Goal: Transaction & Acquisition: Book appointment/travel/reservation

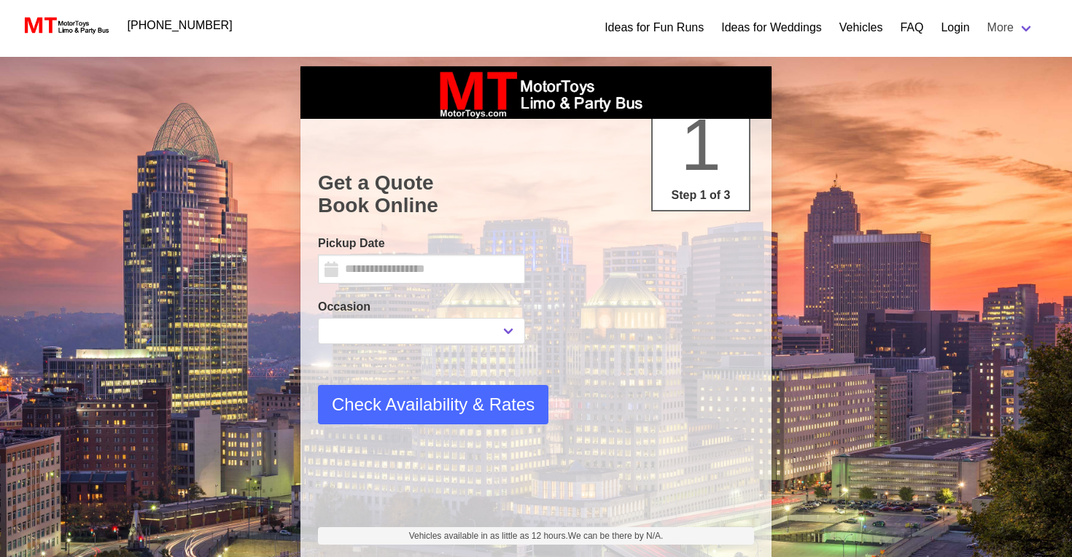
select select
type input "*********"
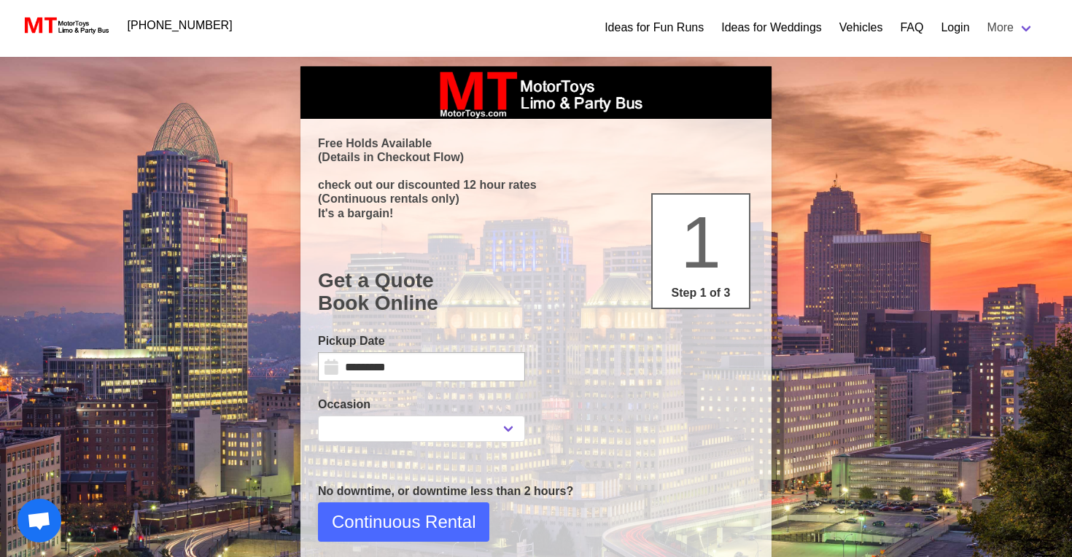
select select
click at [339, 365] on input "*********" at bounding box center [421, 366] width 207 height 29
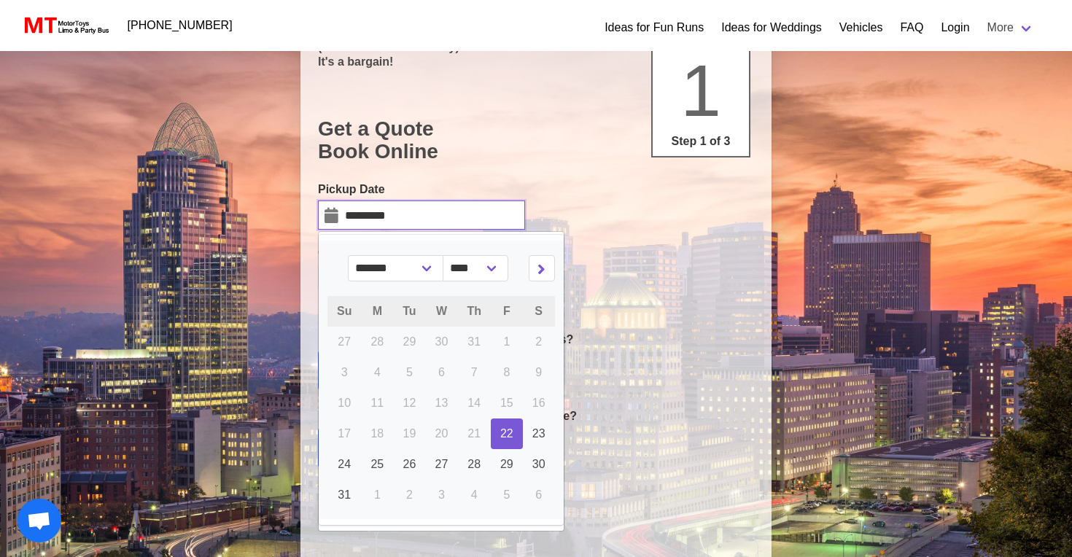
scroll to position [154, 0]
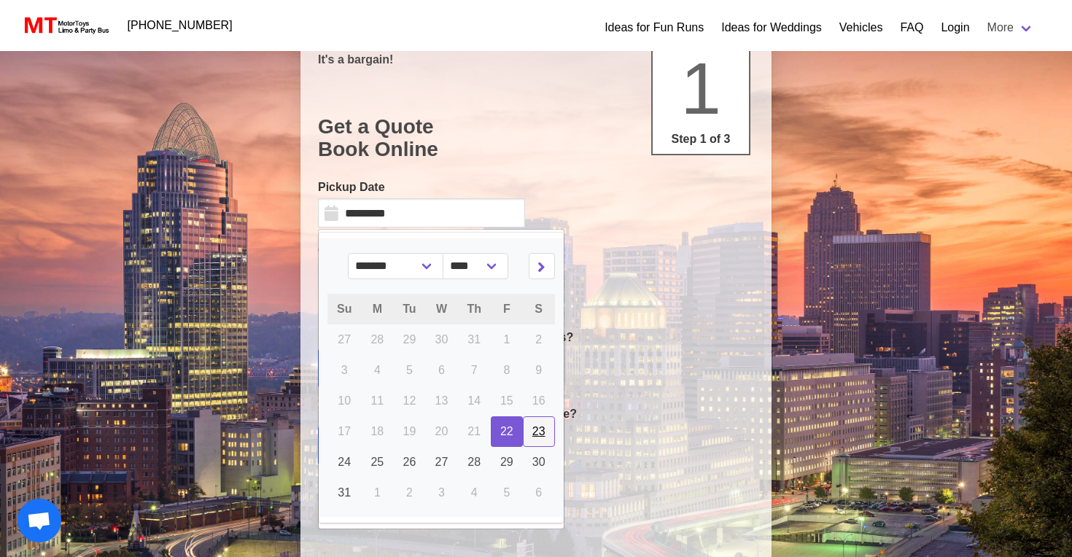
click at [538, 436] on span "23" at bounding box center [539, 431] width 13 height 12
type input "*********"
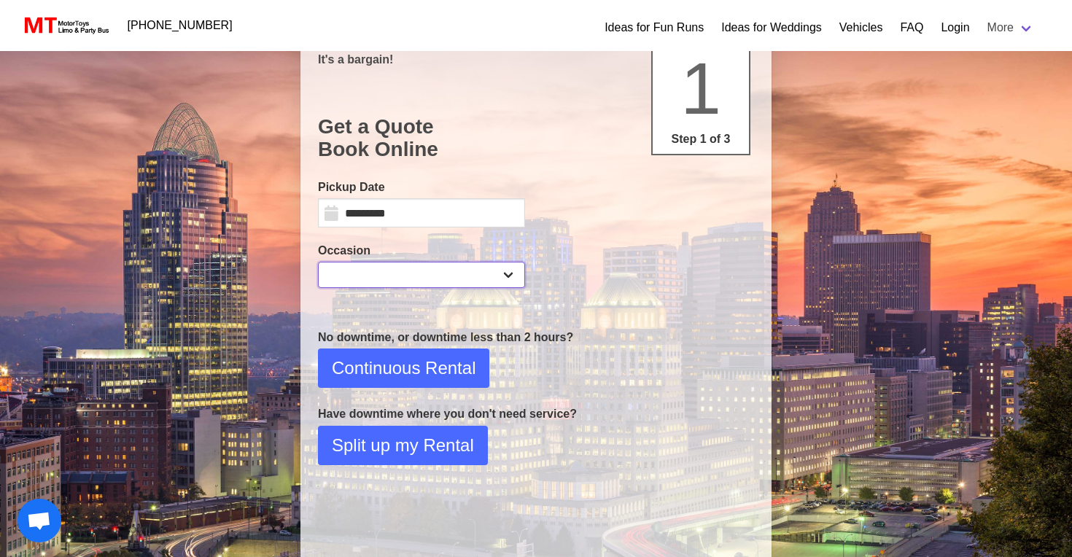
click at [373, 277] on select "**********" at bounding box center [421, 275] width 207 height 26
select select "*"
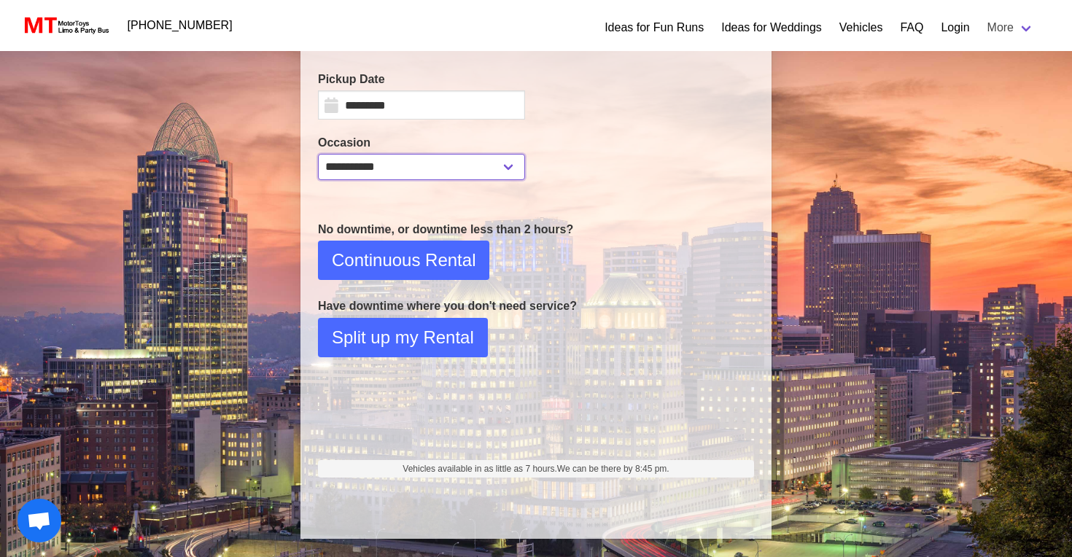
scroll to position [262, 0]
click at [418, 266] on span "Continuous Rental" at bounding box center [404, 260] width 144 height 26
select select "*"
select select "**"
select select "****"
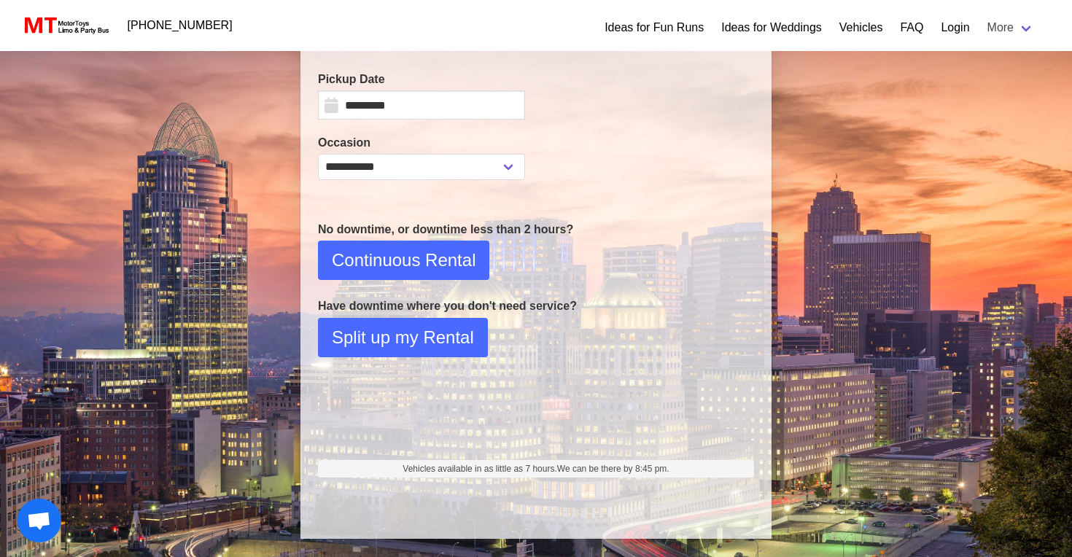
select select "*"
select select "**"
select select "****"
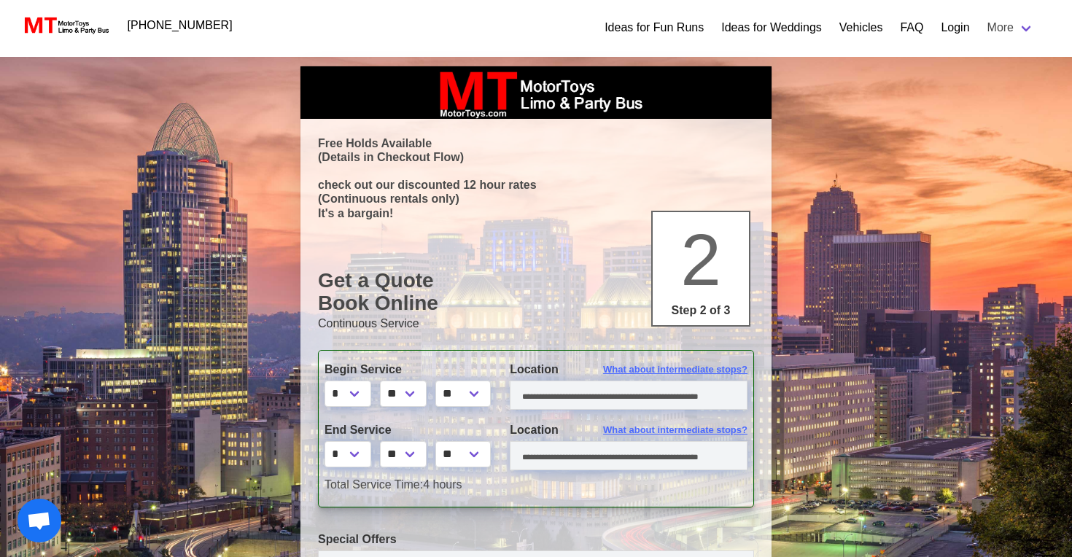
scroll to position [0, 0]
click at [363, 390] on select "* * * * * * * * * ** ** **" at bounding box center [348, 394] width 47 height 26
click at [421, 388] on select "** ** ** **" at bounding box center [403, 394] width 47 height 26
click at [360, 399] on select "* * * * * * * * * ** ** **" at bounding box center [348, 394] width 47 height 26
select select "*"
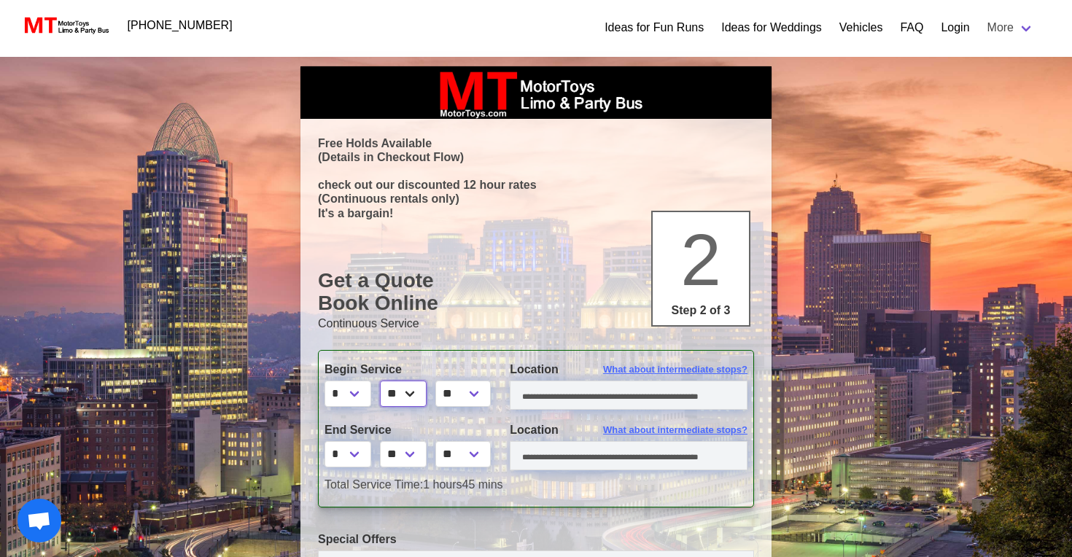
click at [417, 390] on select "** ** ** **" at bounding box center [403, 394] width 47 height 26
select select "**"
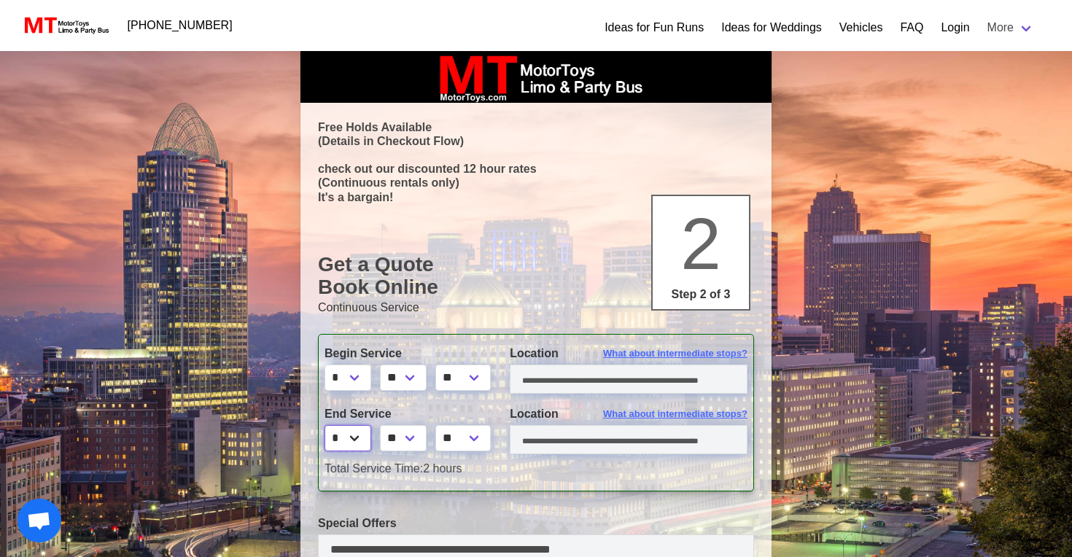
click at [364, 442] on select "* * * * * * * * * ** ** **" at bounding box center [348, 438] width 47 height 26
select select "*"
click at [549, 380] on input "text" at bounding box center [629, 379] width 238 height 29
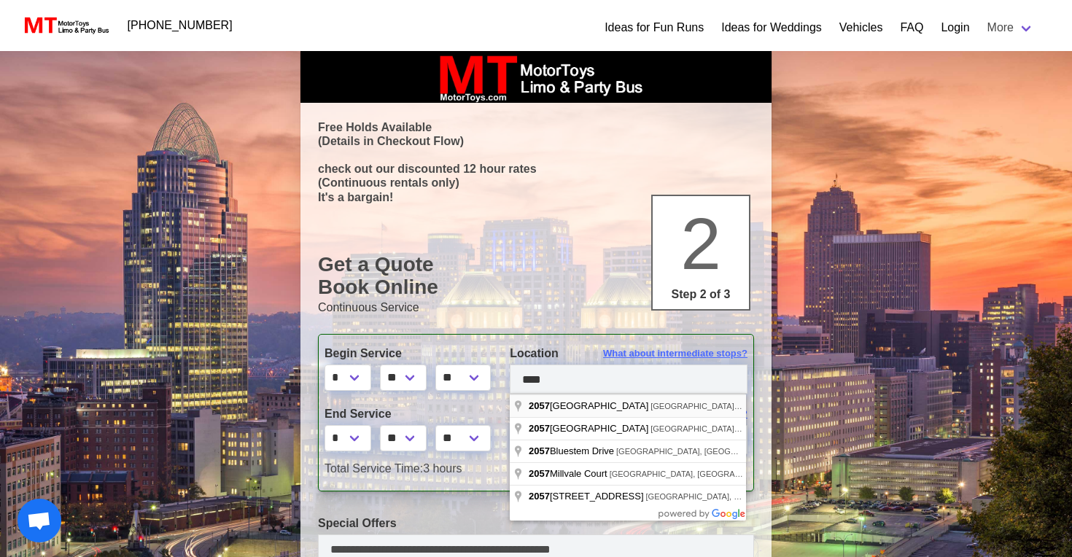
type input "**********"
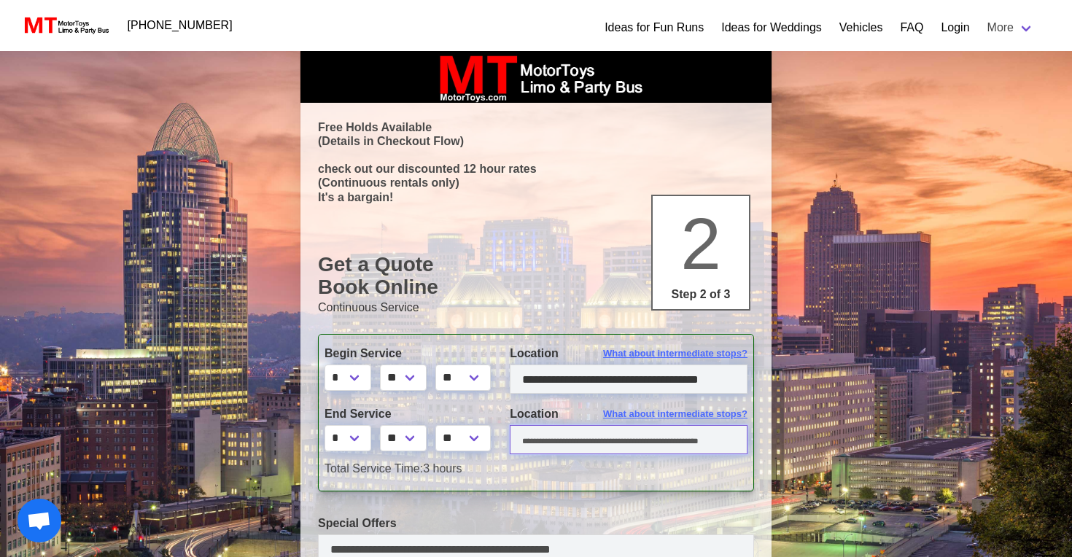
click at [593, 440] on input "text" at bounding box center [629, 439] width 238 height 29
type input "*"
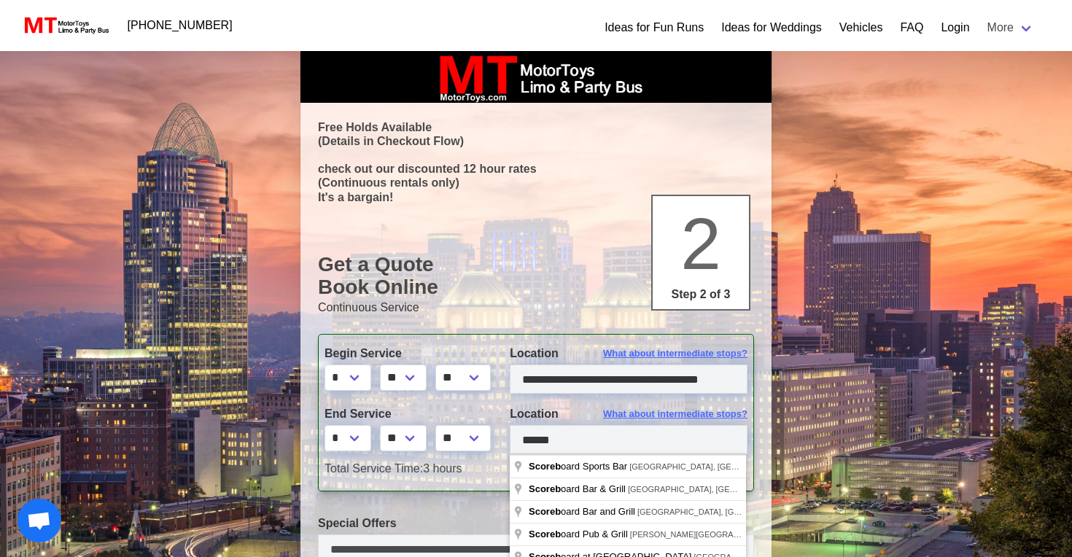
type input "**********"
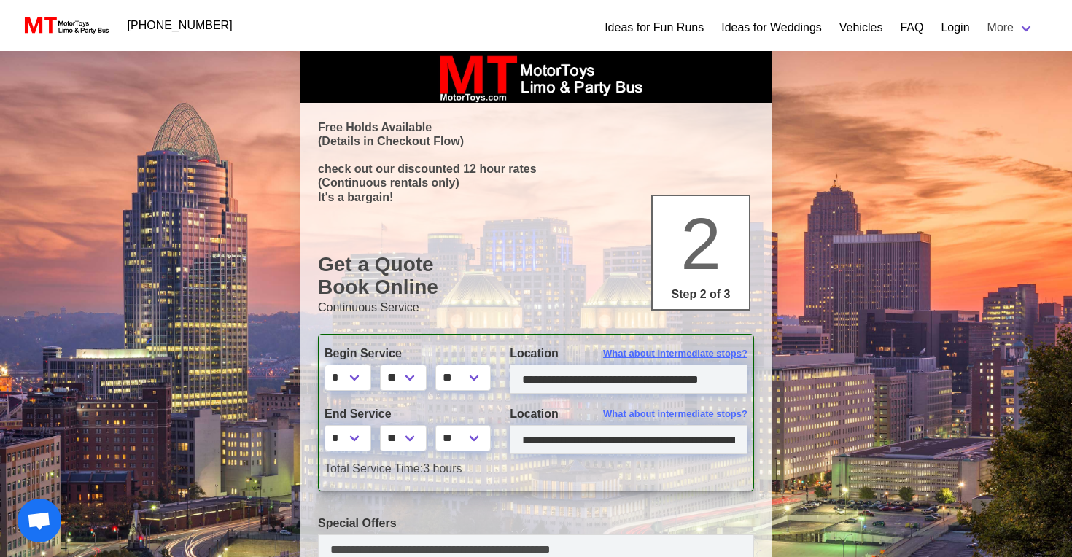
scroll to position [170, 0]
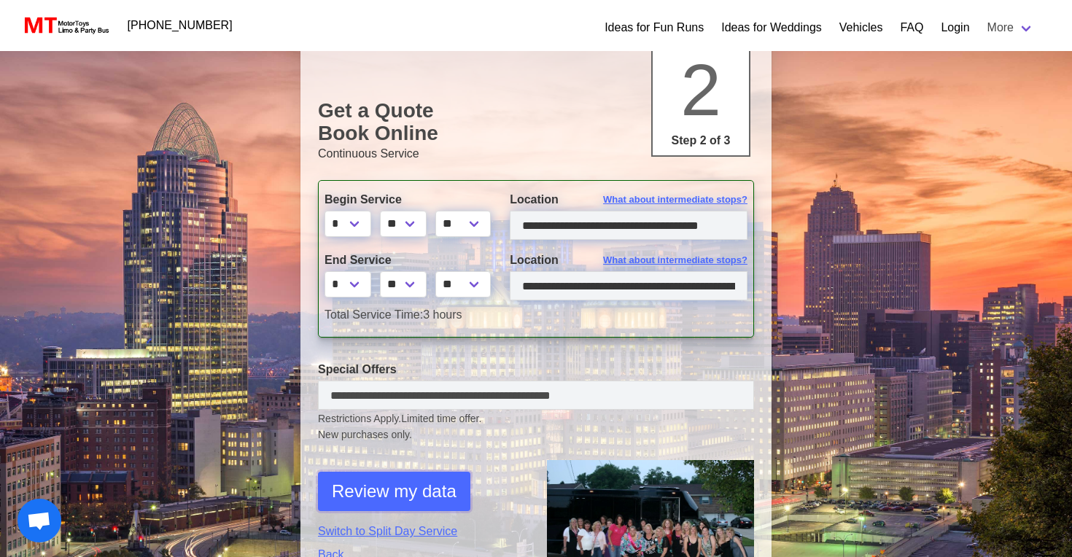
click at [426, 495] on span "Review my data" at bounding box center [394, 492] width 125 height 26
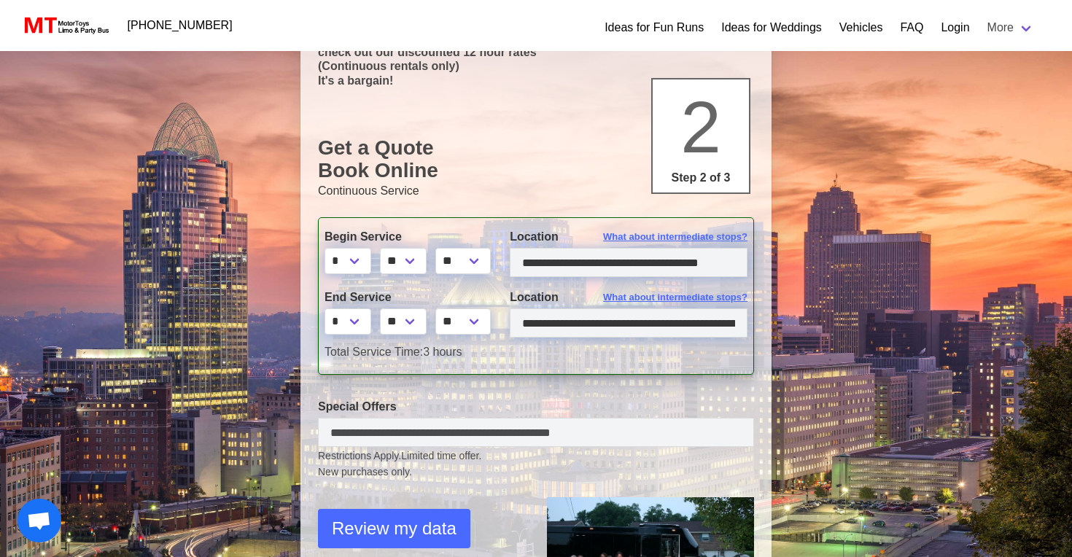
select select "*"
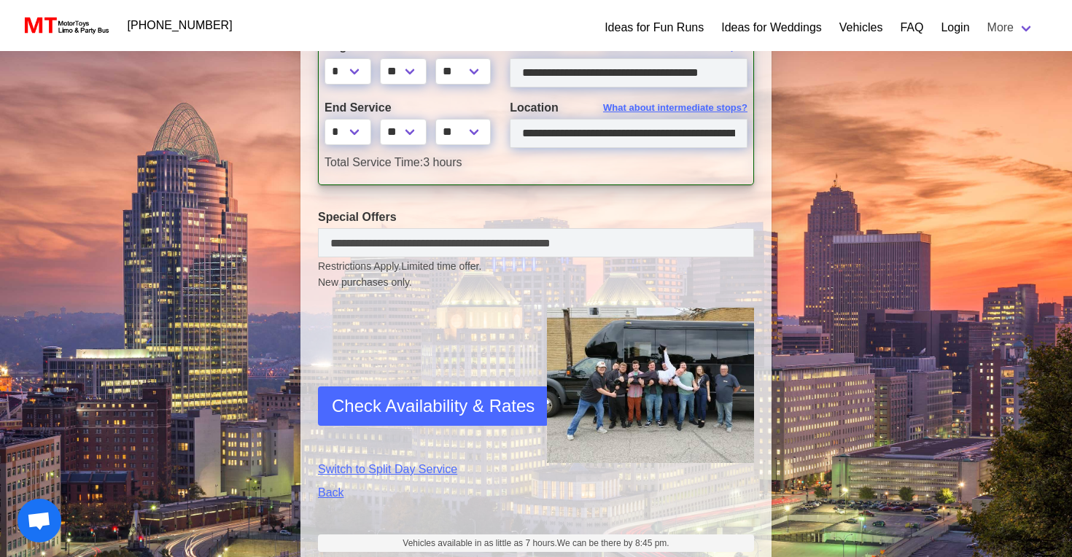
scroll to position [465, 0]
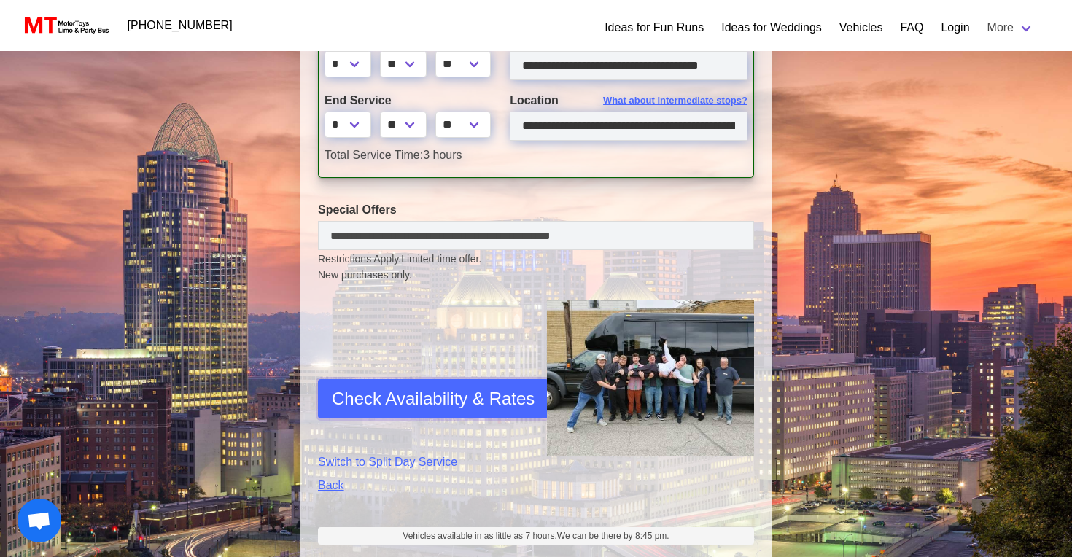
click at [460, 403] on span "Check Availability & Rates" at bounding box center [433, 399] width 203 height 26
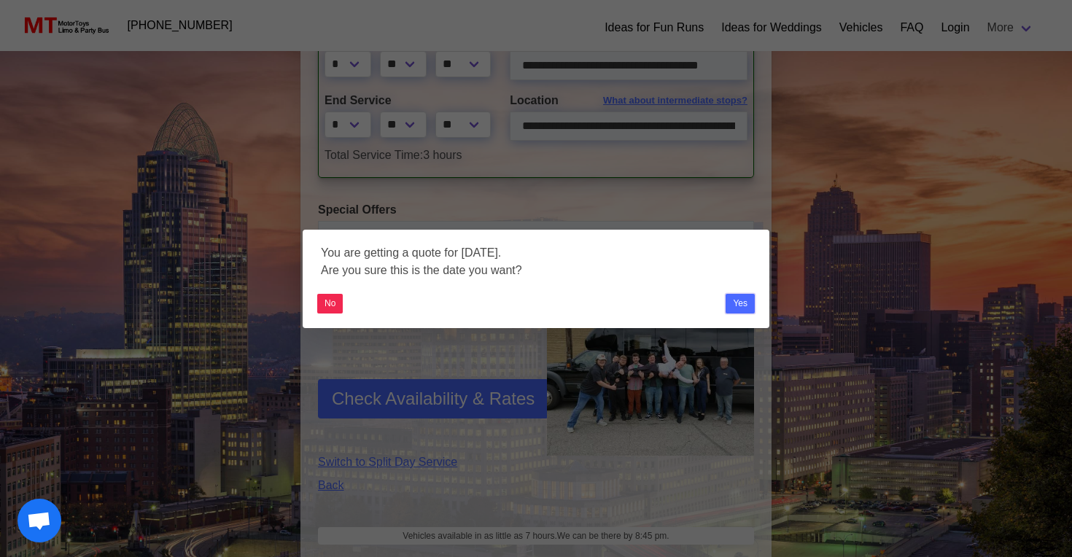
click at [740, 301] on button "Yes" at bounding box center [740, 304] width 29 height 20
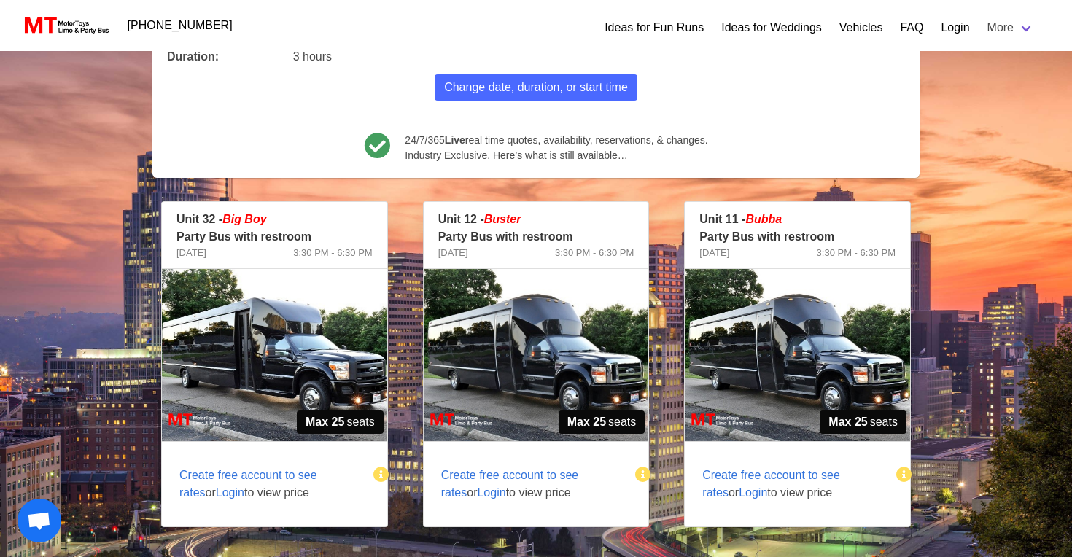
scroll to position [168, 0]
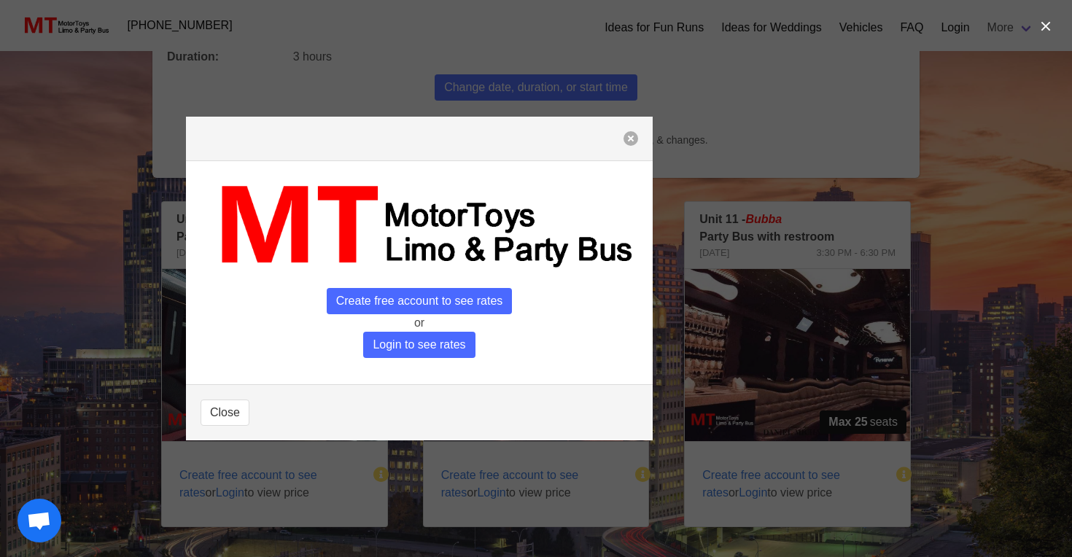
click at [629, 141] on button "button" at bounding box center [631, 138] width 15 height 15
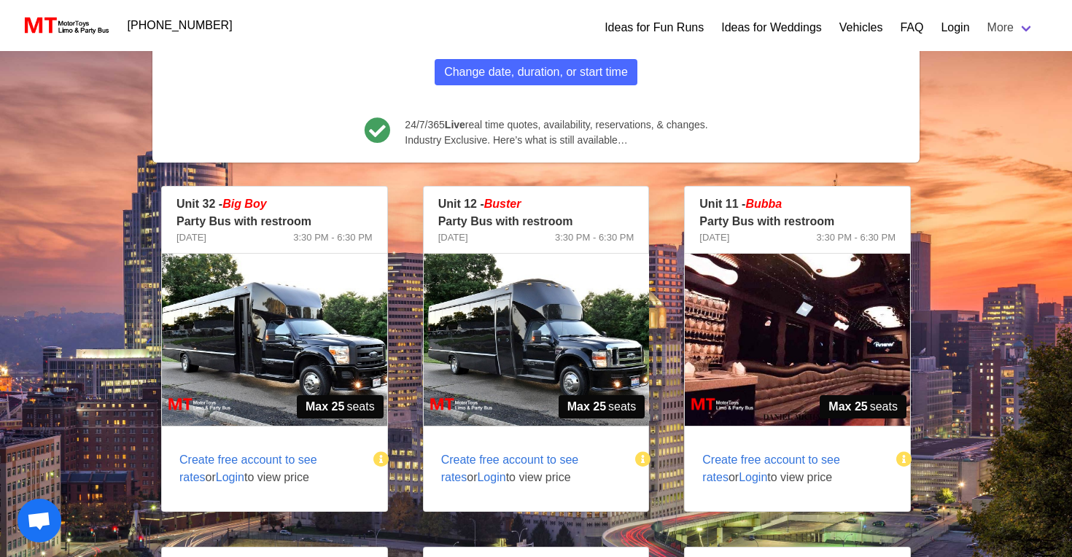
scroll to position [189, 0]
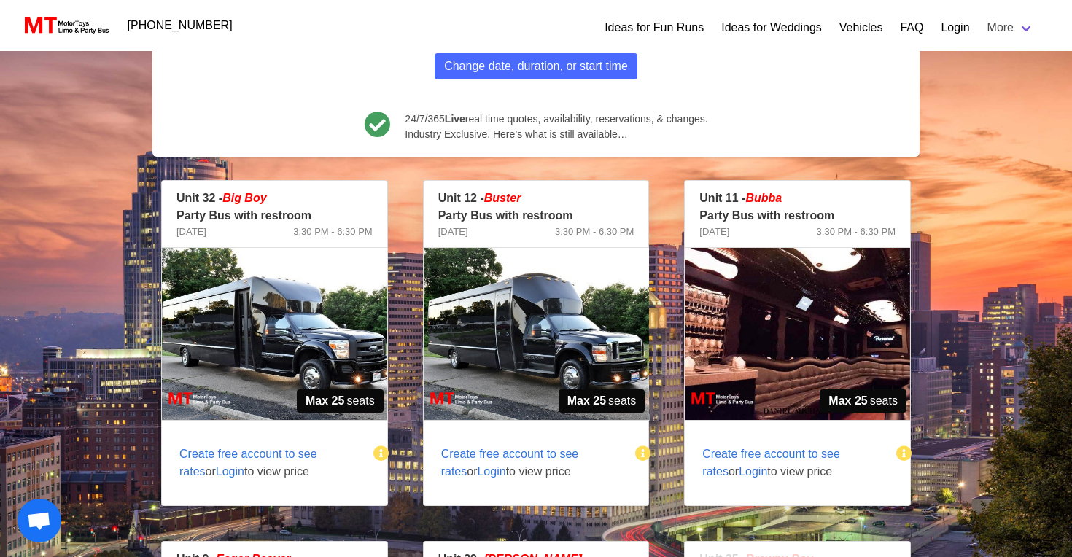
click at [216, 469] on span "Login" at bounding box center [230, 471] width 28 height 12
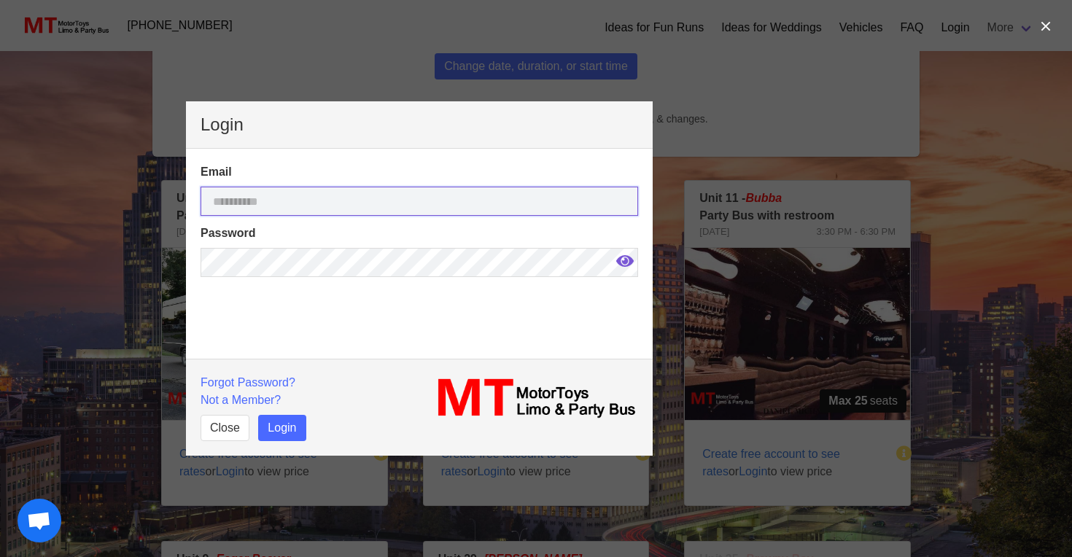
click at [324, 198] on input "email" at bounding box center [420, 201] width 438 height 29
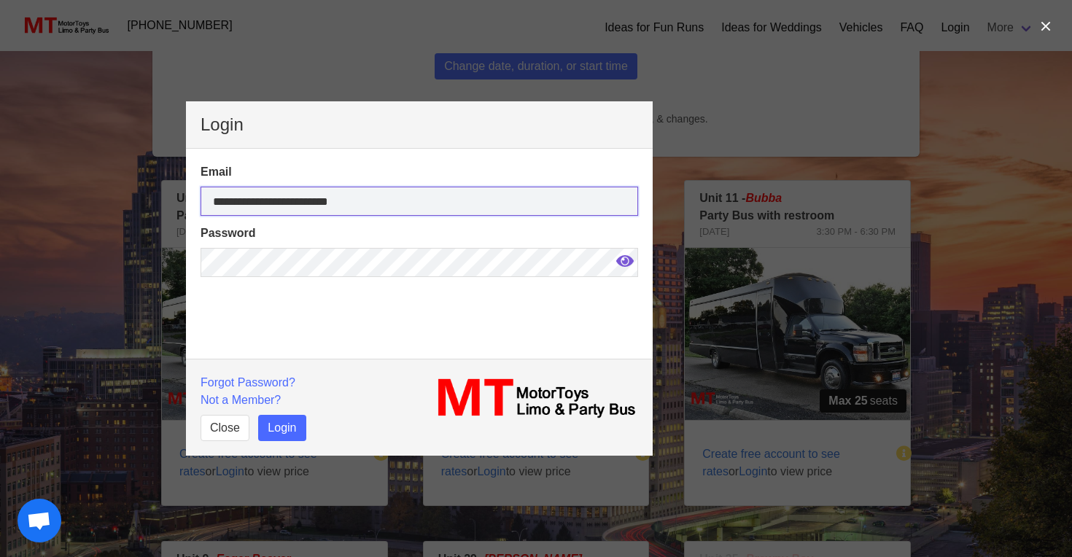
type input "**********"
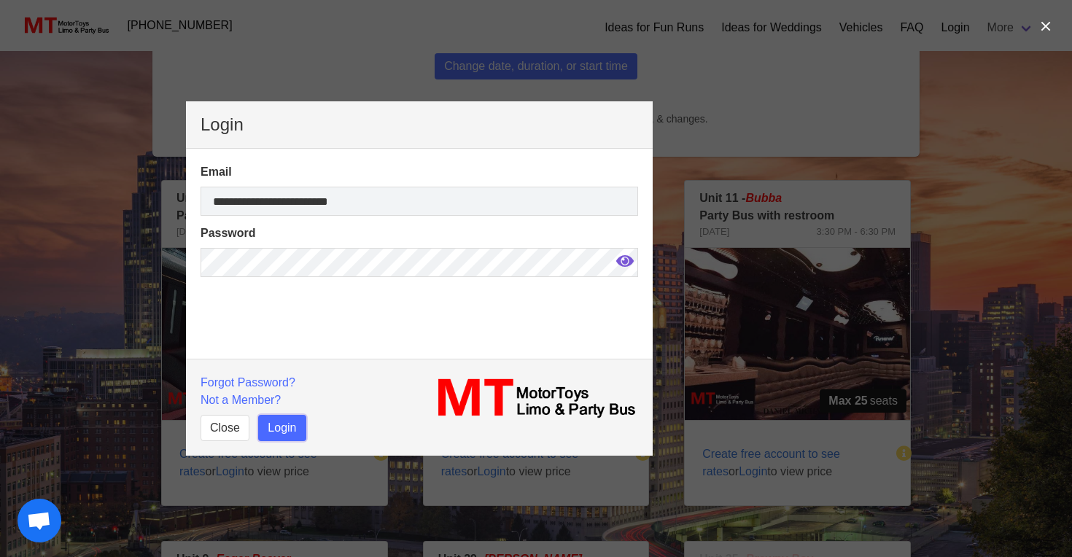
click at [288, 427] on button "Login" at bounding box center [281, 428] width 47 height 26
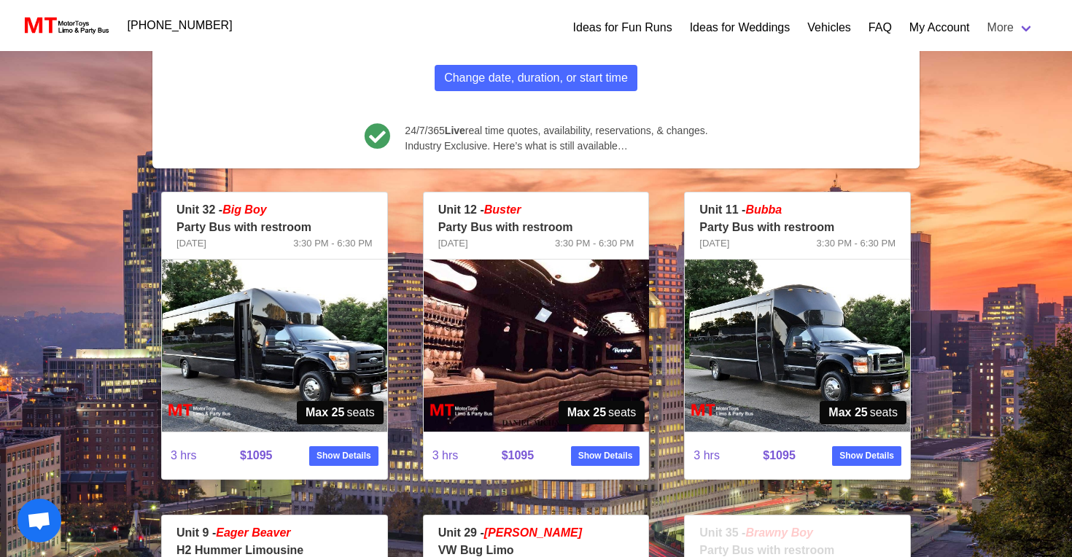
scroll to position [178, 0]
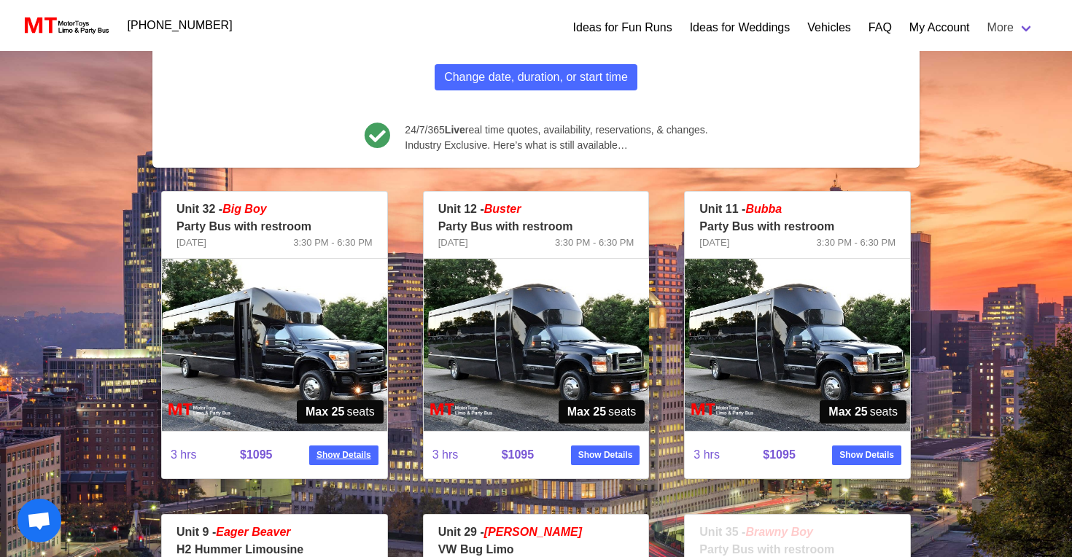
click at [326, 449] on strong "Show Details" at bounding box center [344, 455] width 55 height 13
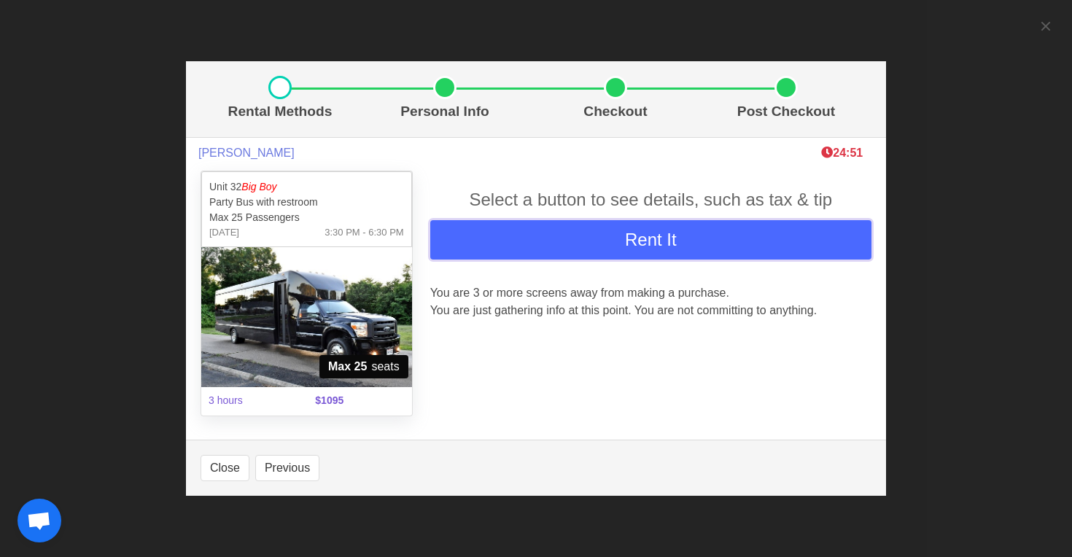
click at [556, 230] on button "Rent It" at bounding box center [650, 239] width 441 height 39
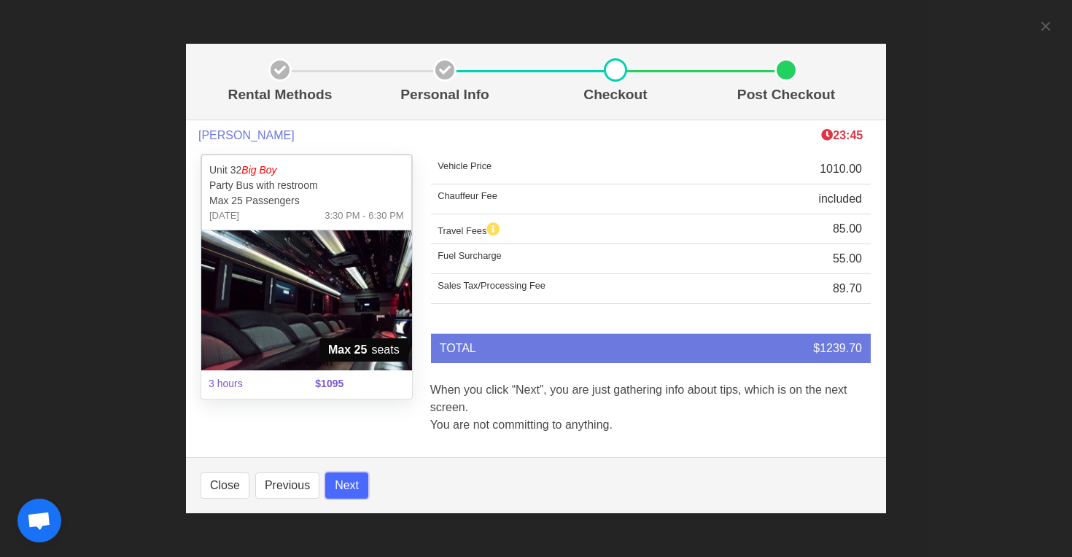
click at [359, 489] on button "Next" at bounding box center [346, 486] width 43 height 26
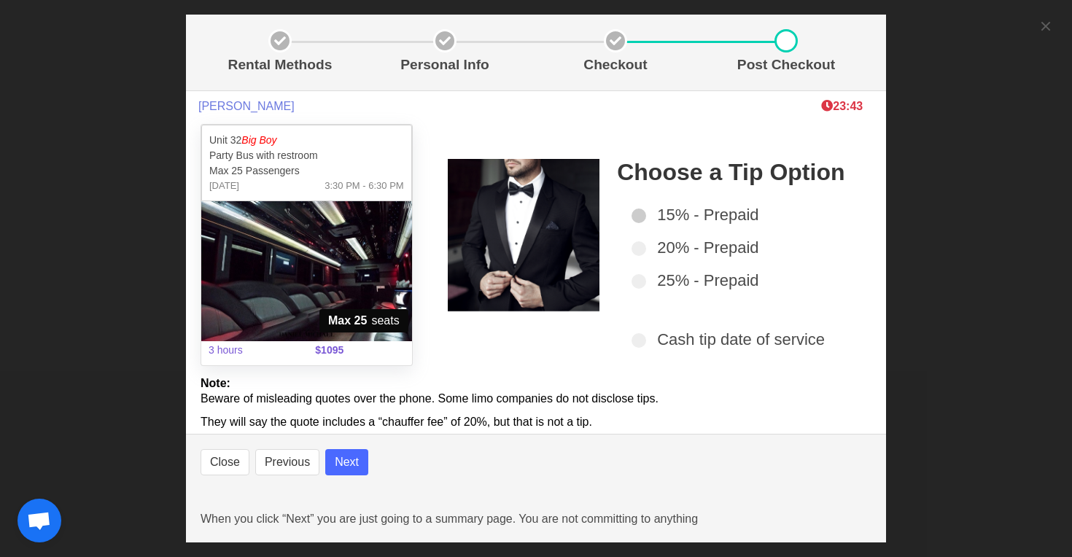
click at [642, 217] on span at bounding box center [639, 216] width 15 height 15
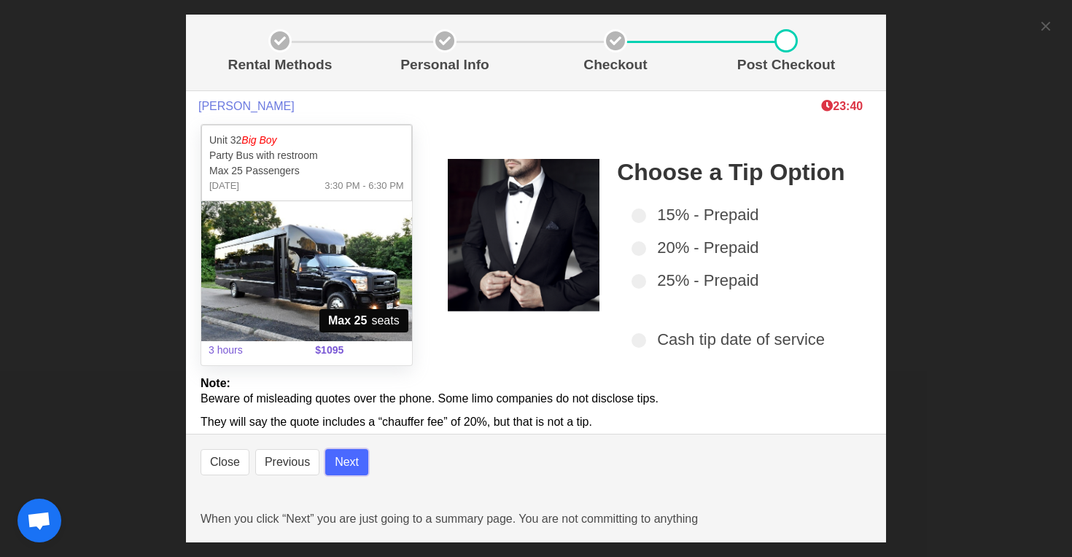
click at [345, 465] on button "Next" at bounding box center [346, 462] width 43 height 26
select select
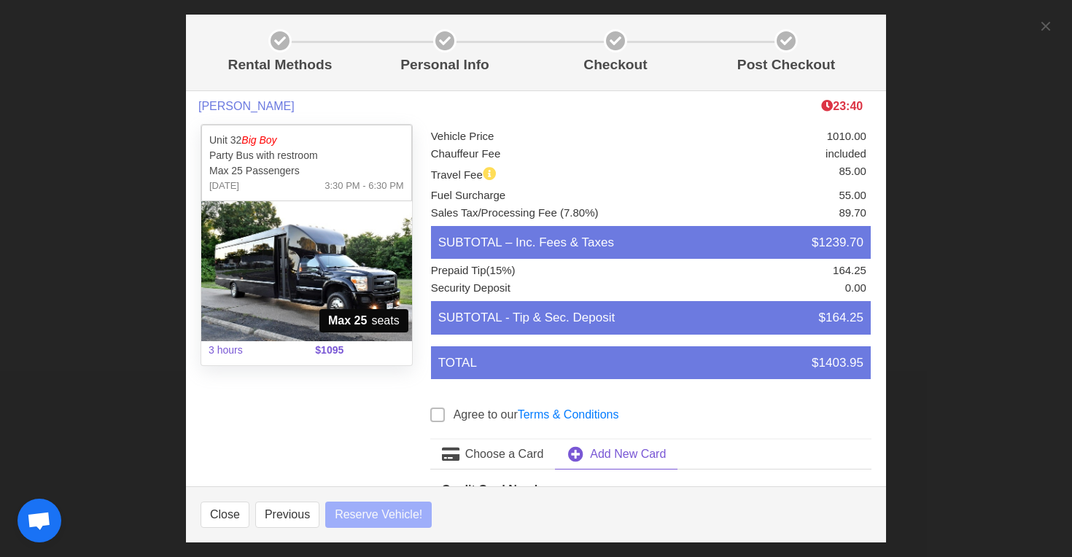
select select
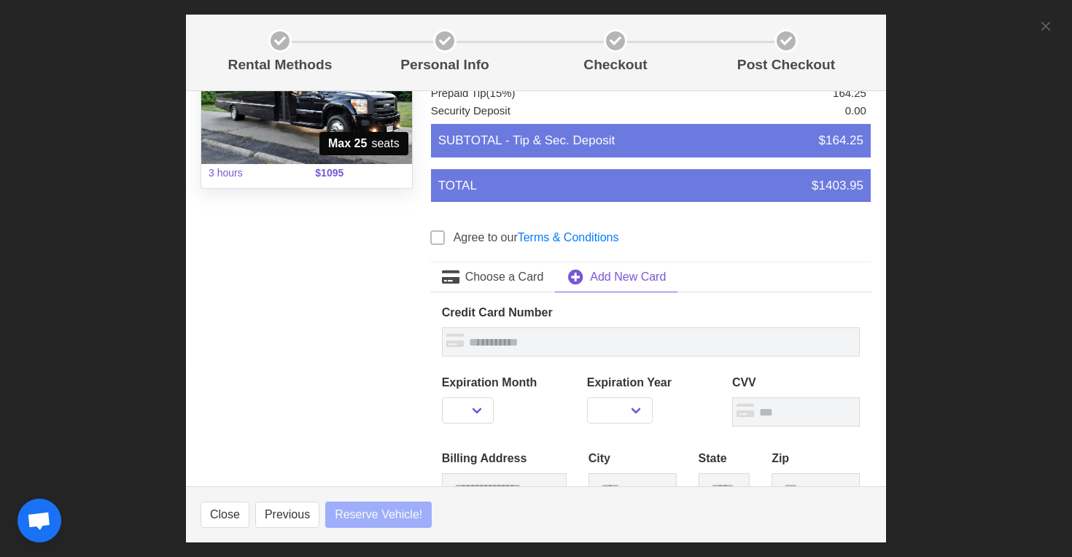
select select
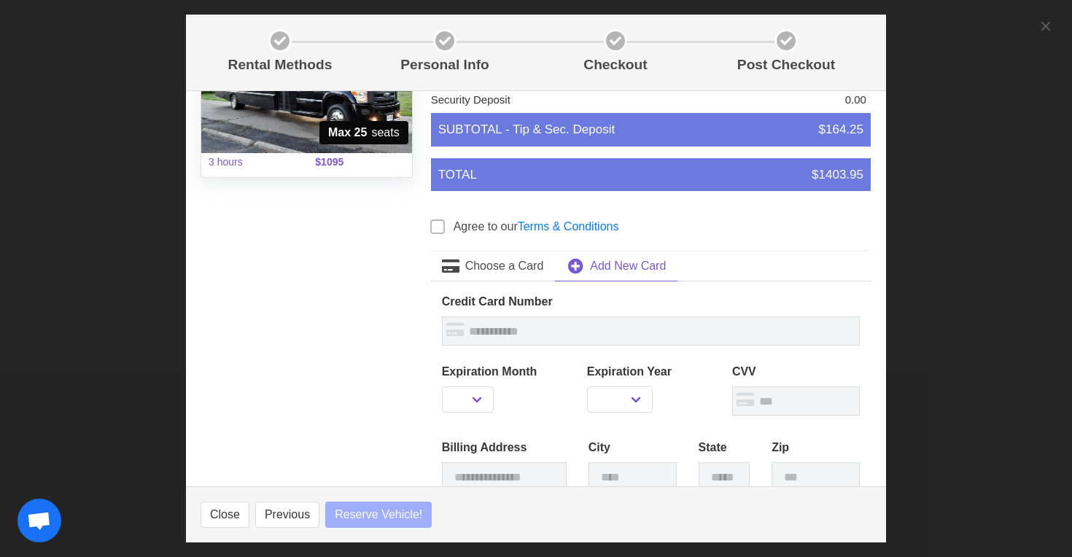
scroll to position [194, 0]
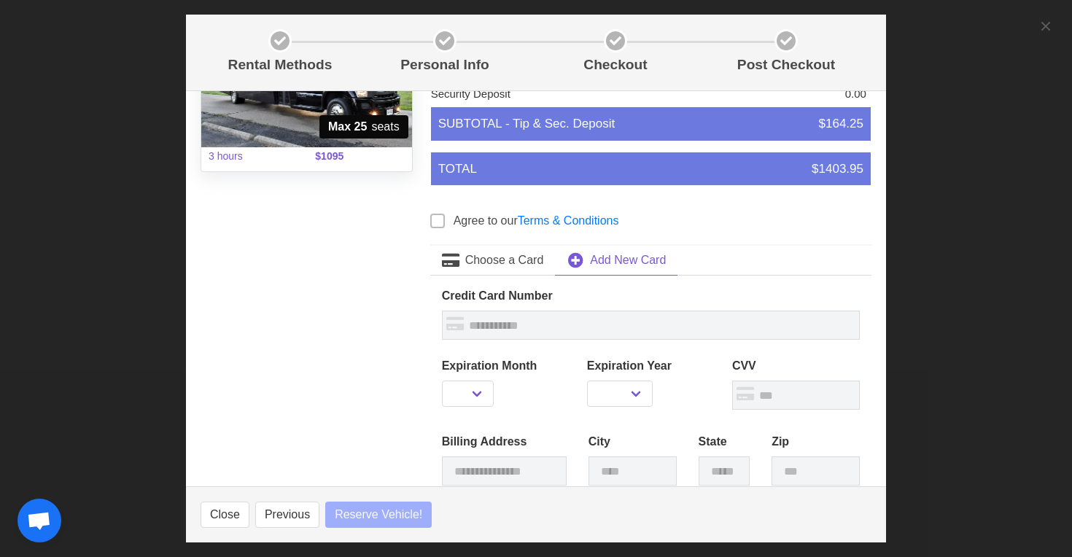
select select
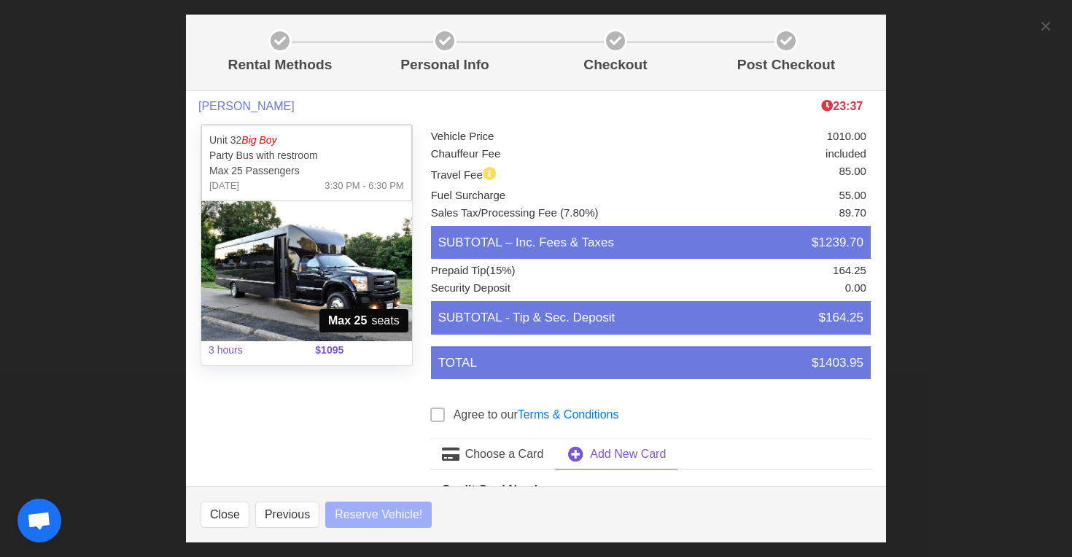
select select
click at [282, 511] on button "Previous" at bounding box center [287, 515] width 64 height 26
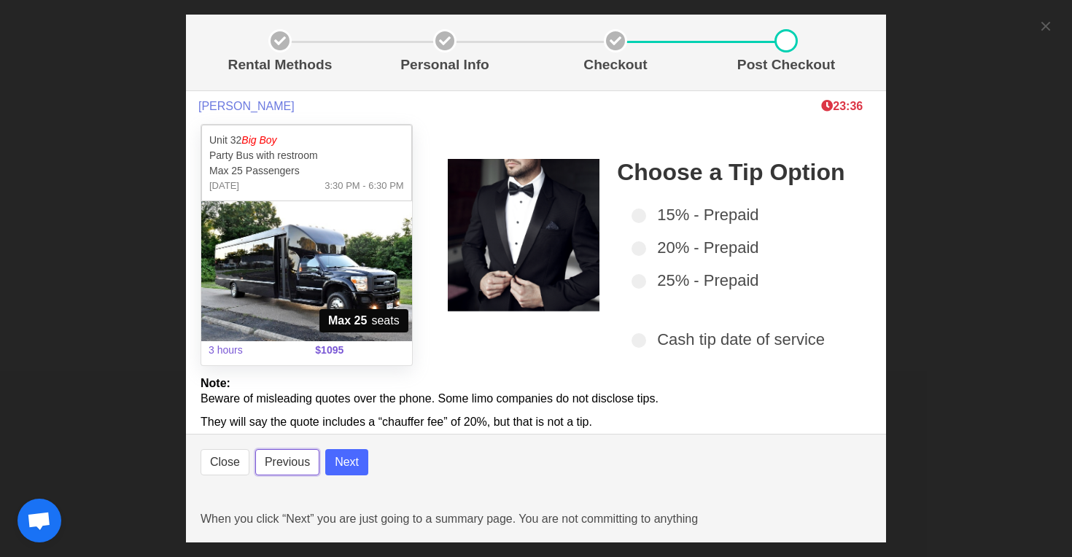
select select
click at [640, 247] on span at bounding box center [639, 248] width 15 height 15
select select
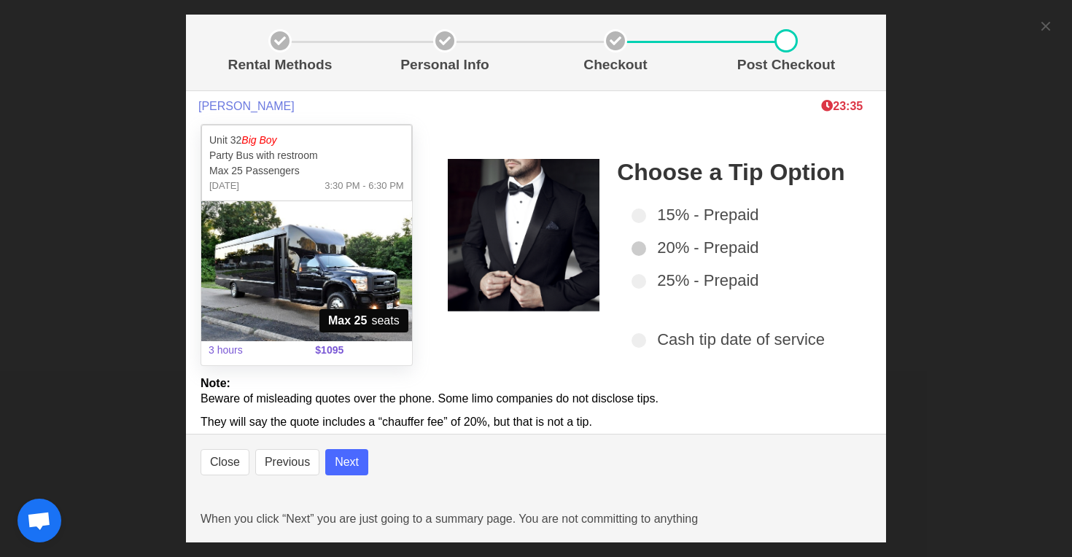
select select
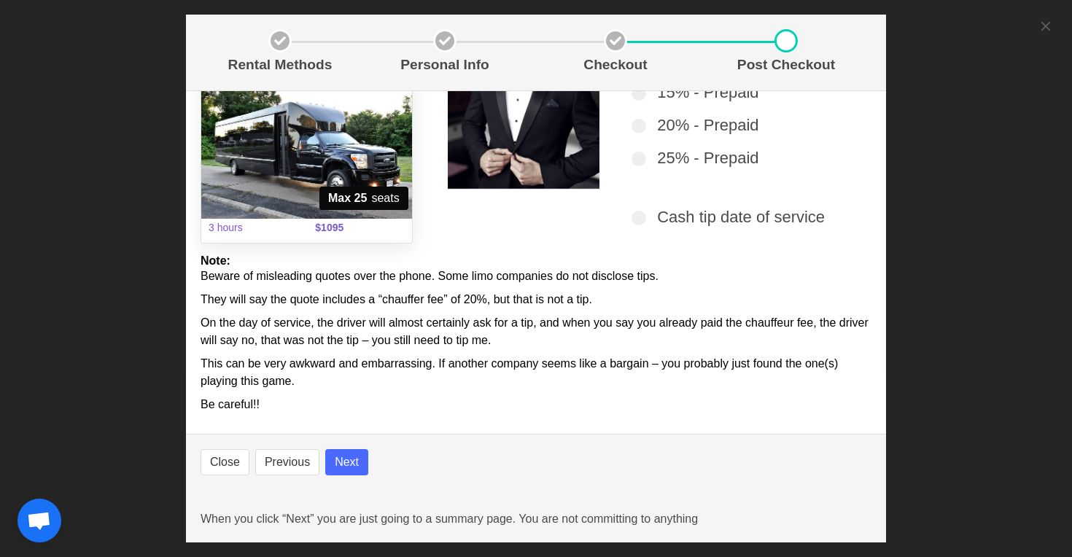
select select
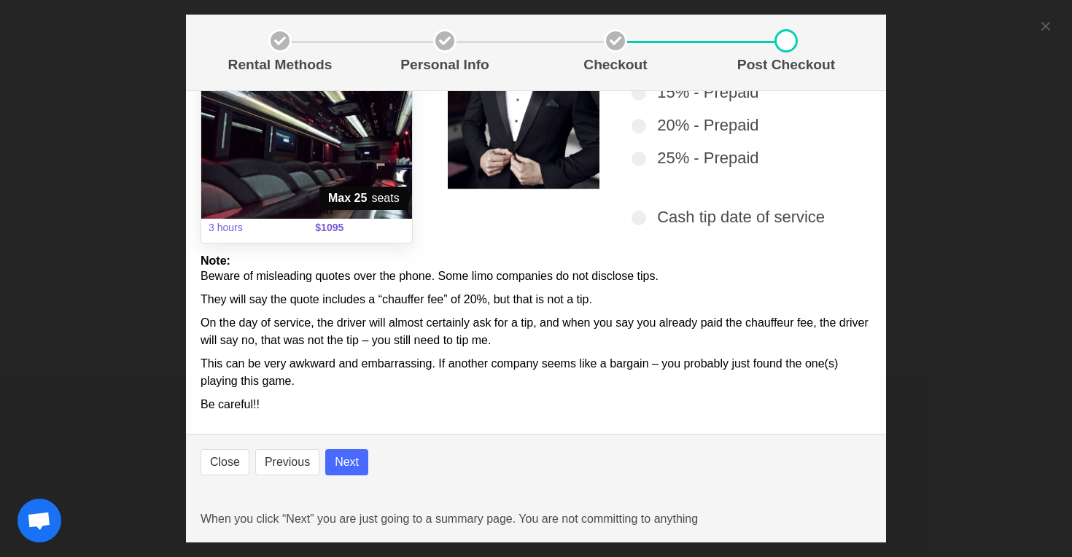
select select
click at [364, 463] on button "Next" at bounding box center [346, 462] width 43 height 26
select select
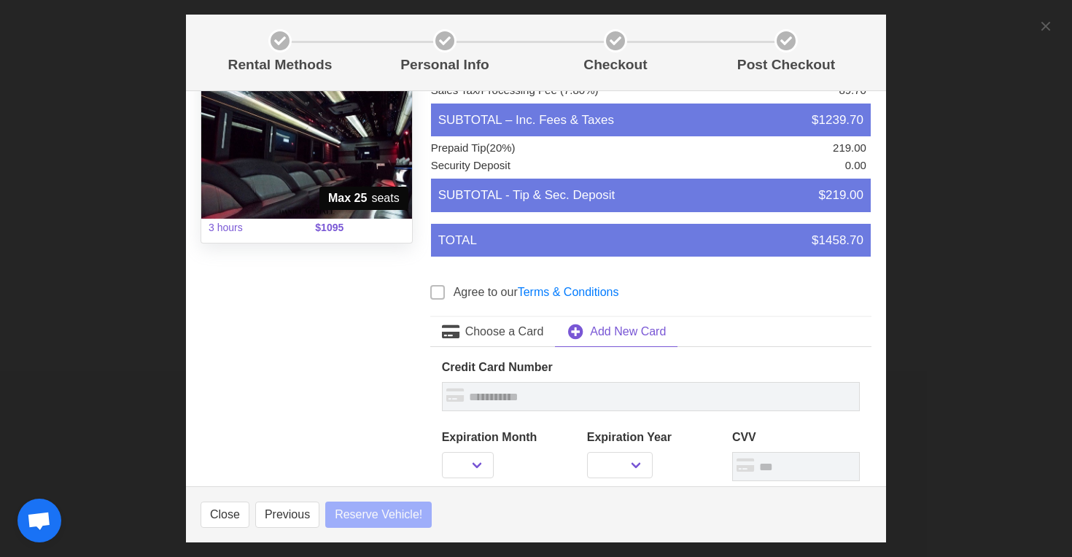
select select
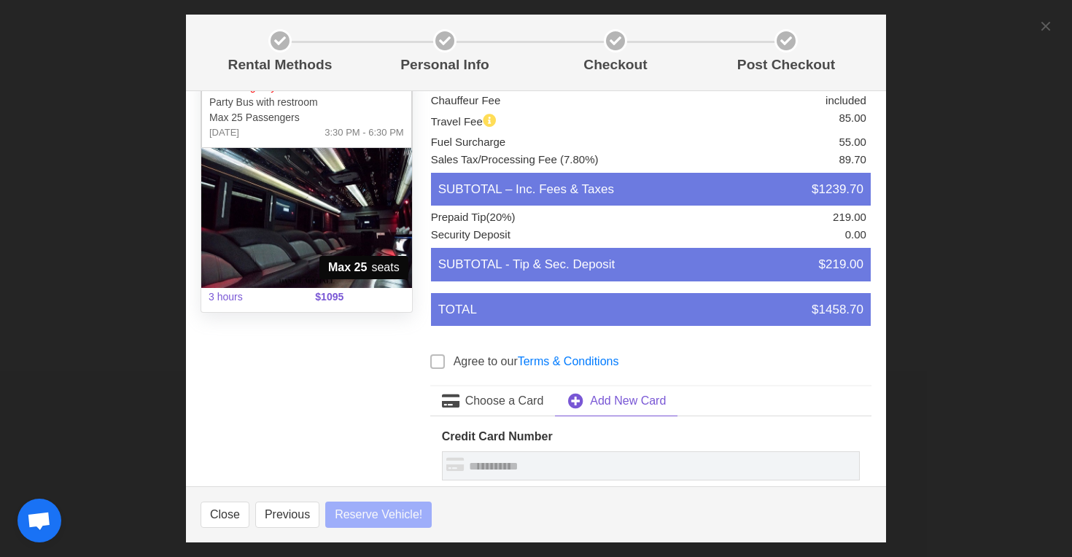
select select
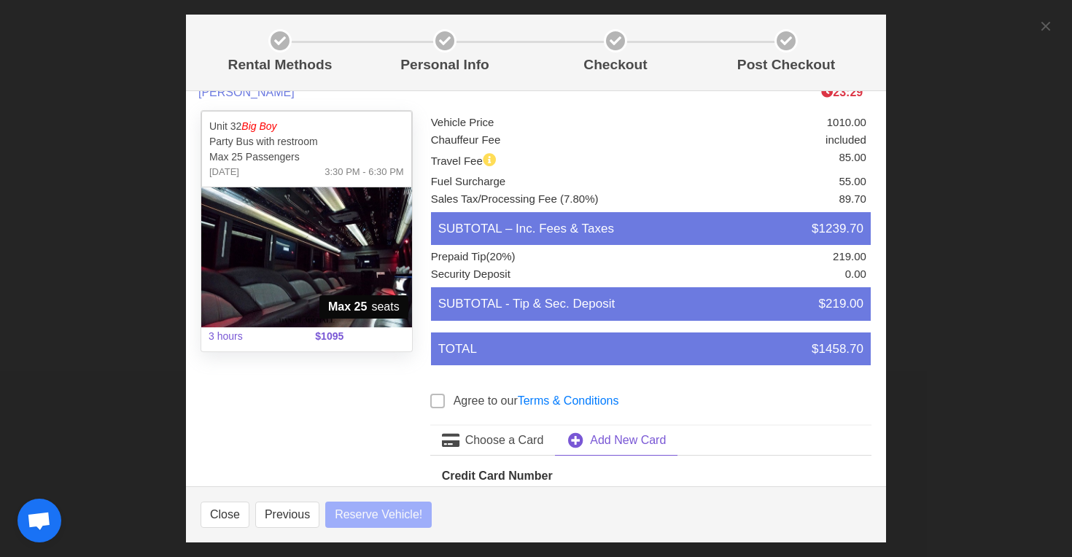
scroll to position [12, 0]
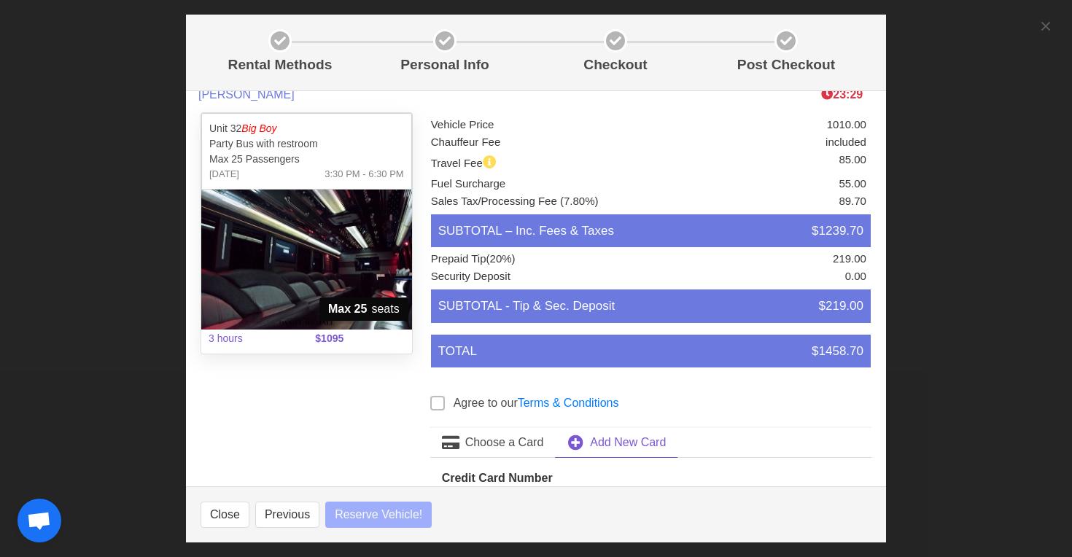
select select
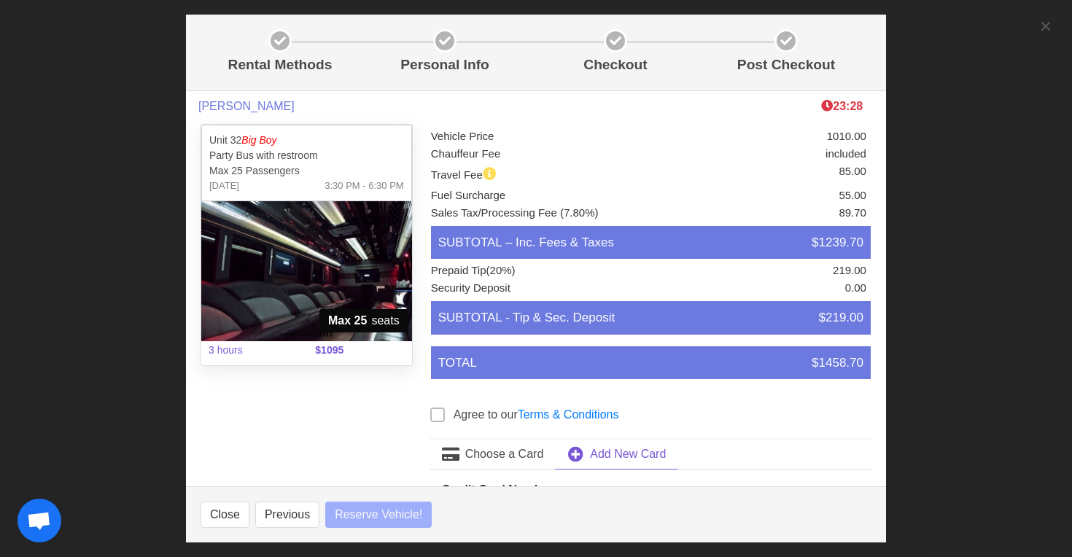
select select
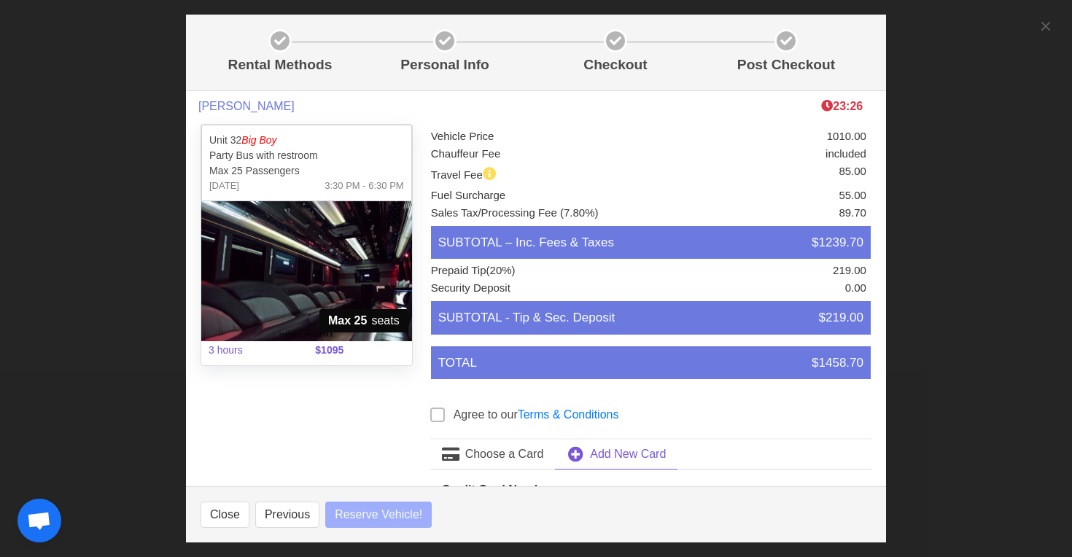
select select
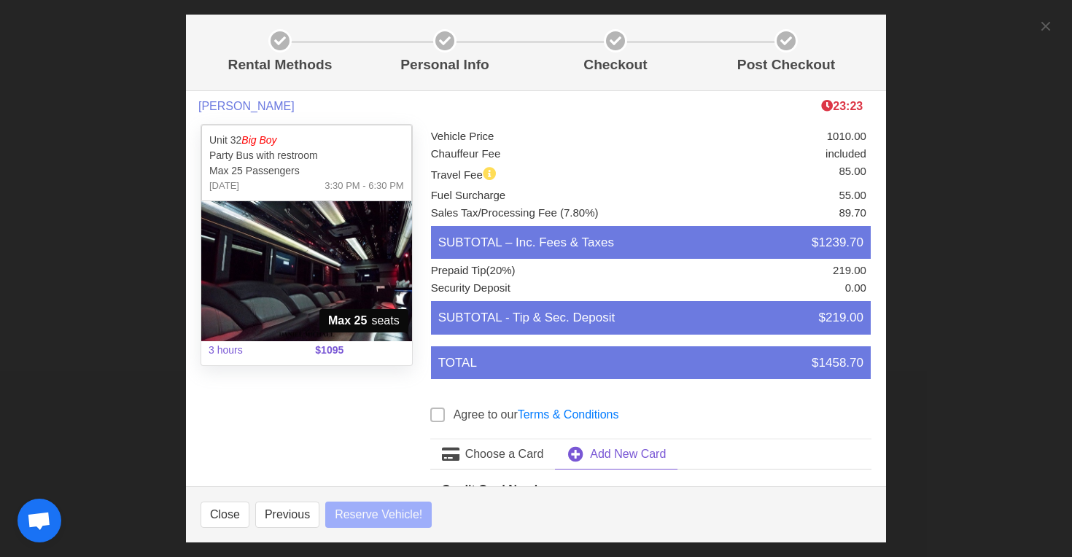
select select
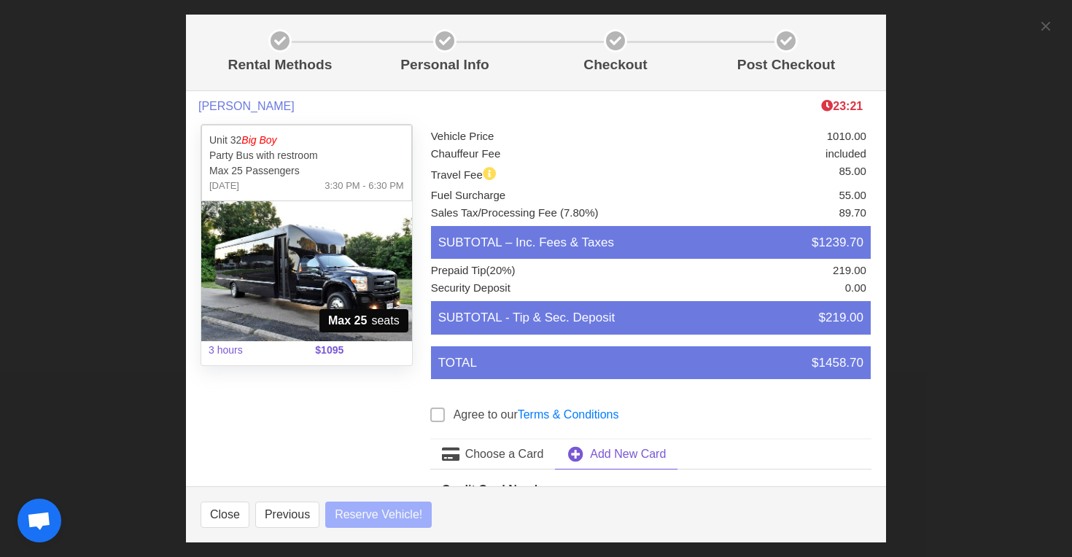
select select
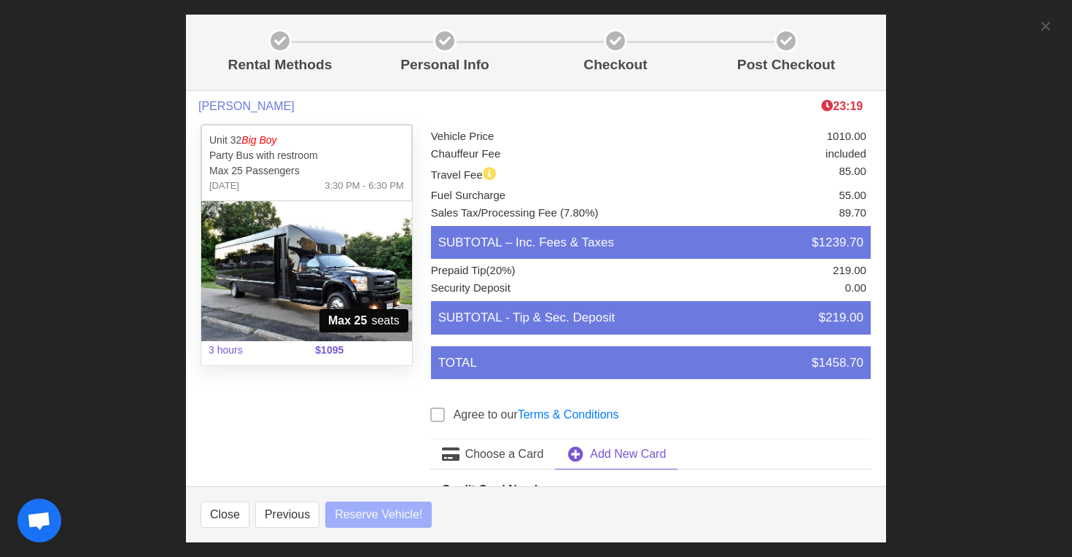
select select
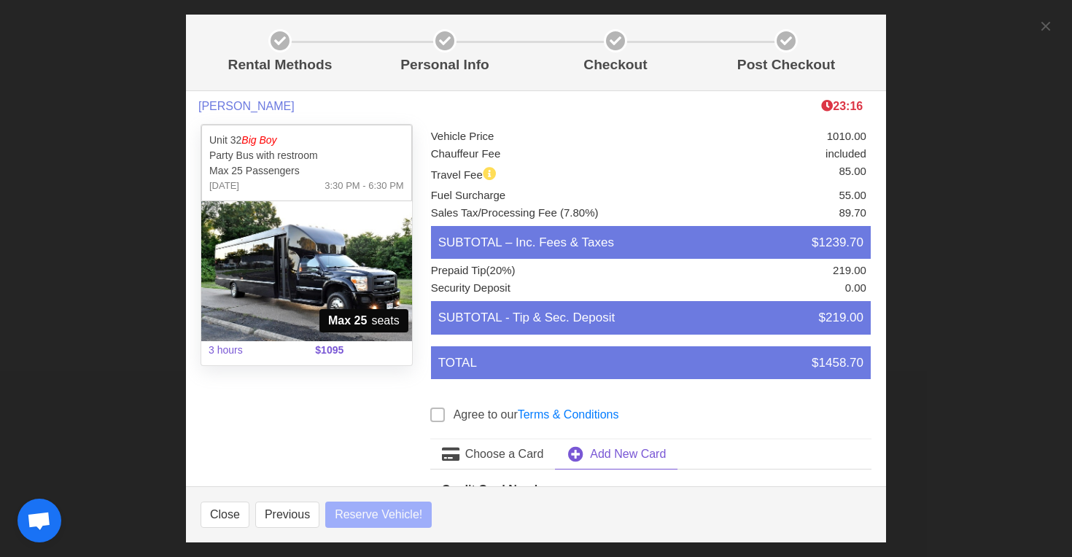
select select
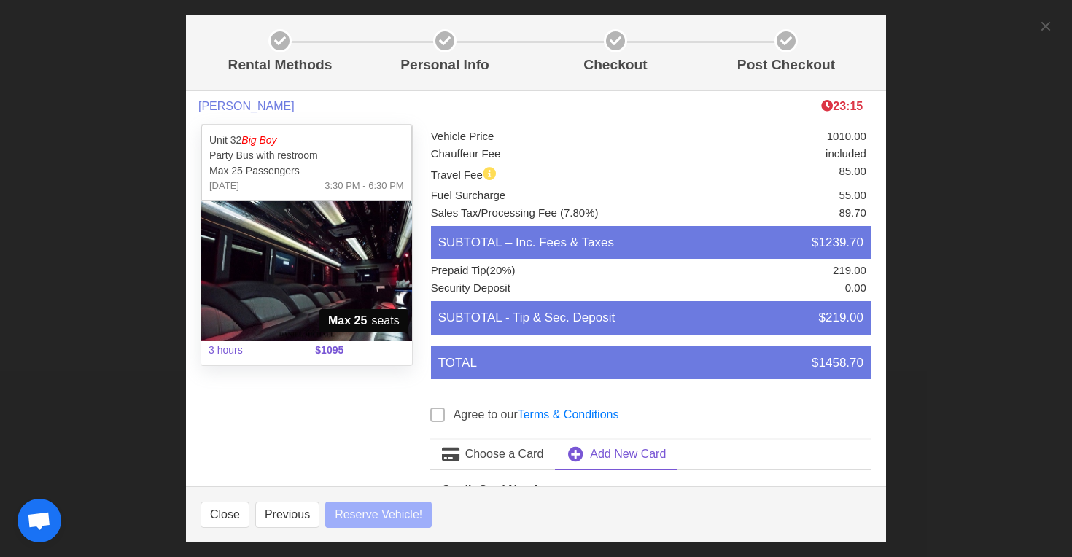
select select
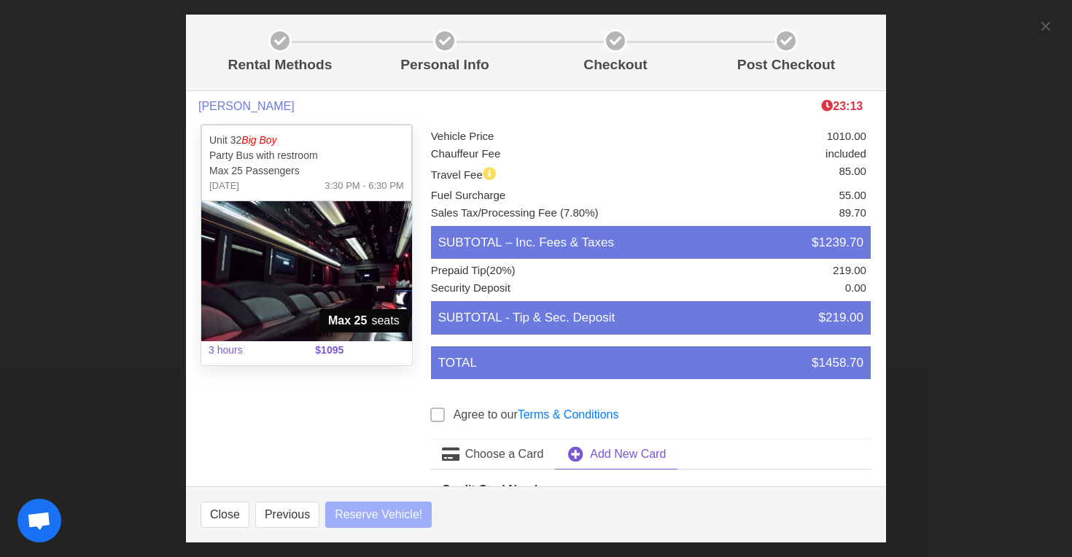
select select
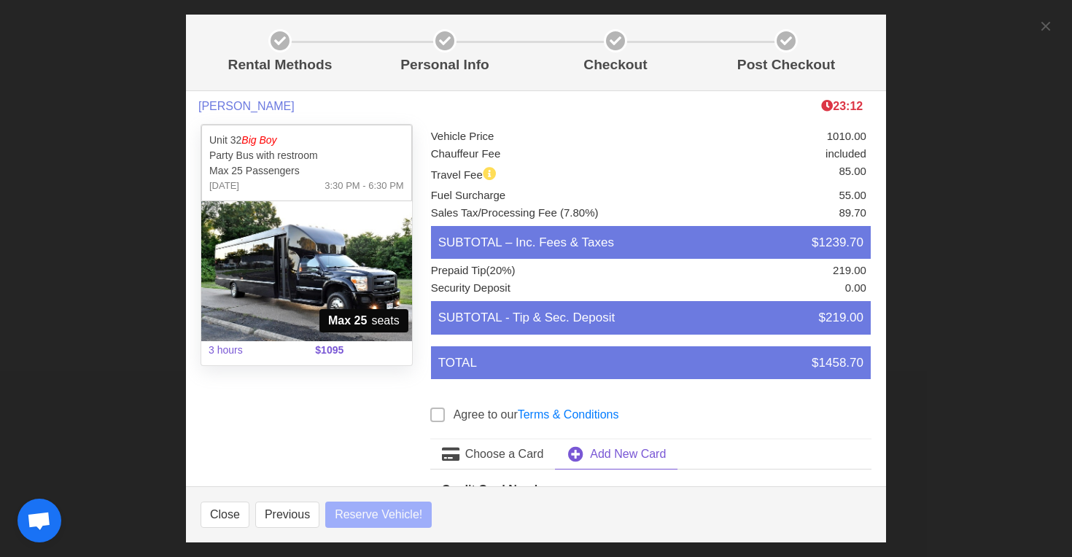
select select
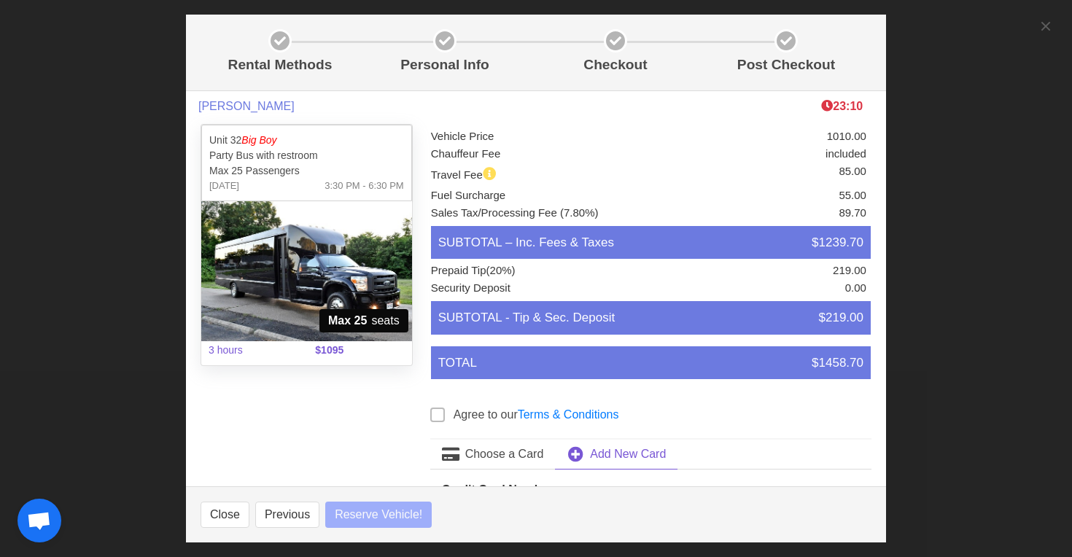
select select
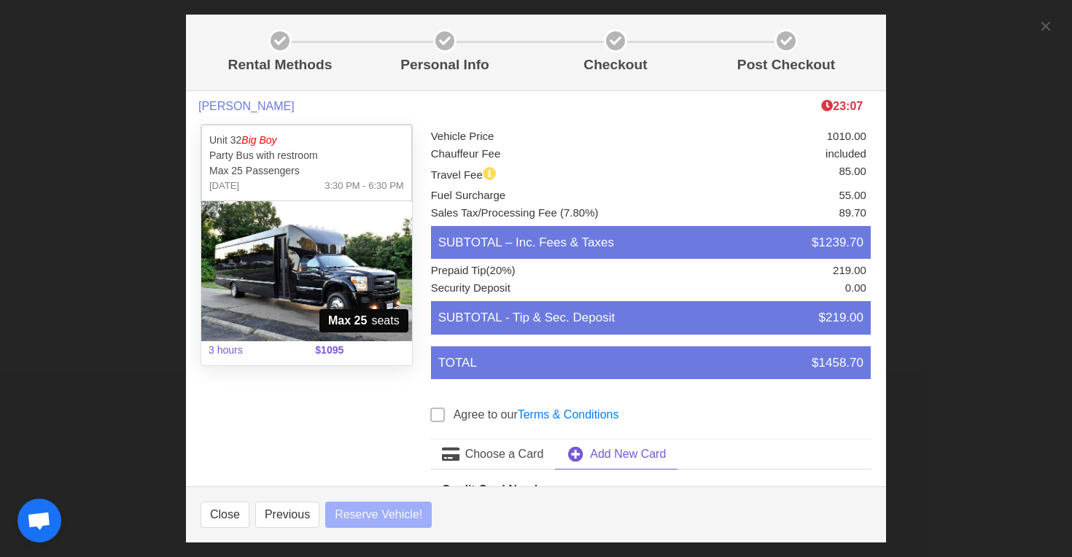
select select
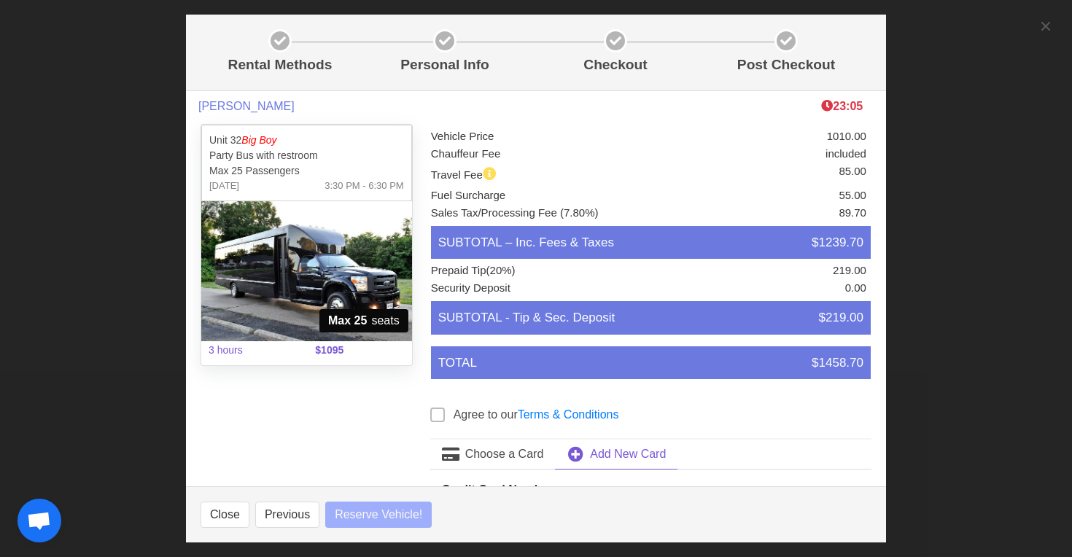
select select
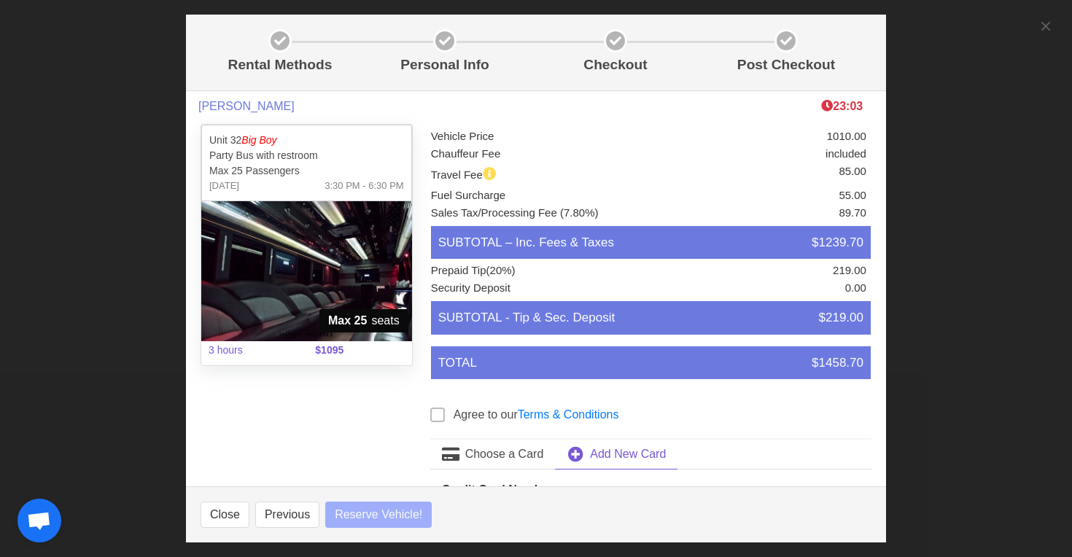
select select
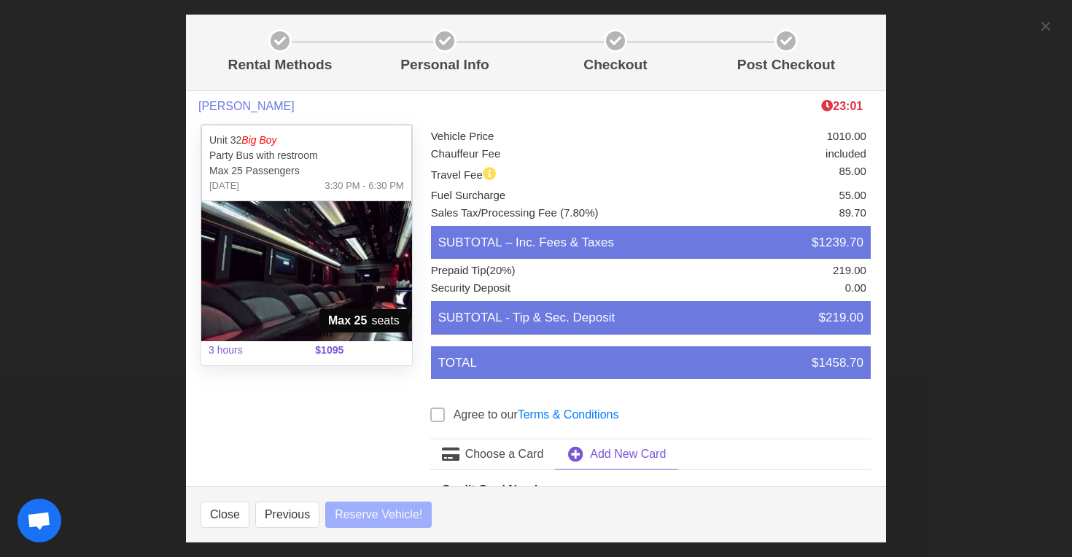
select select
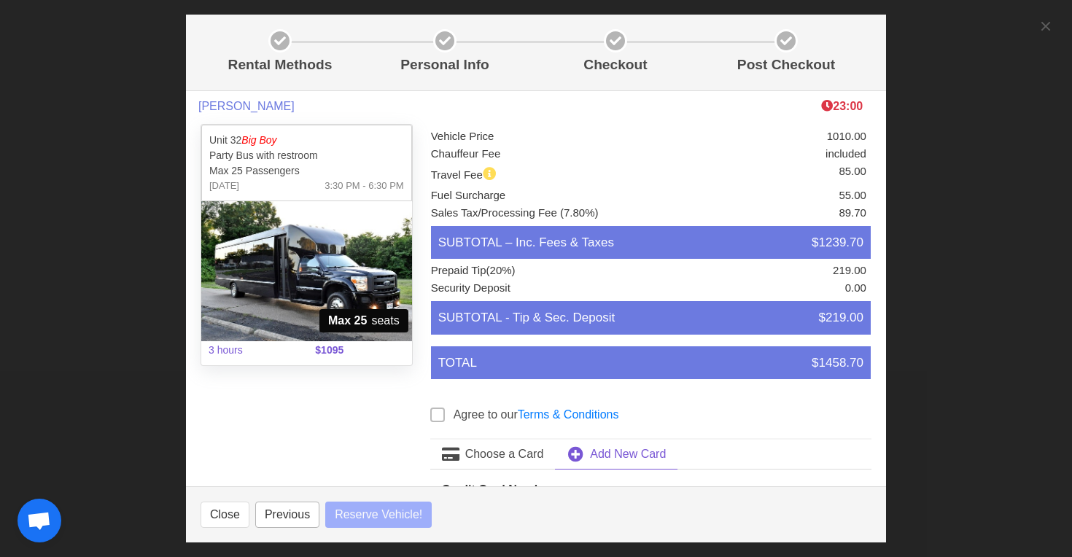
select select
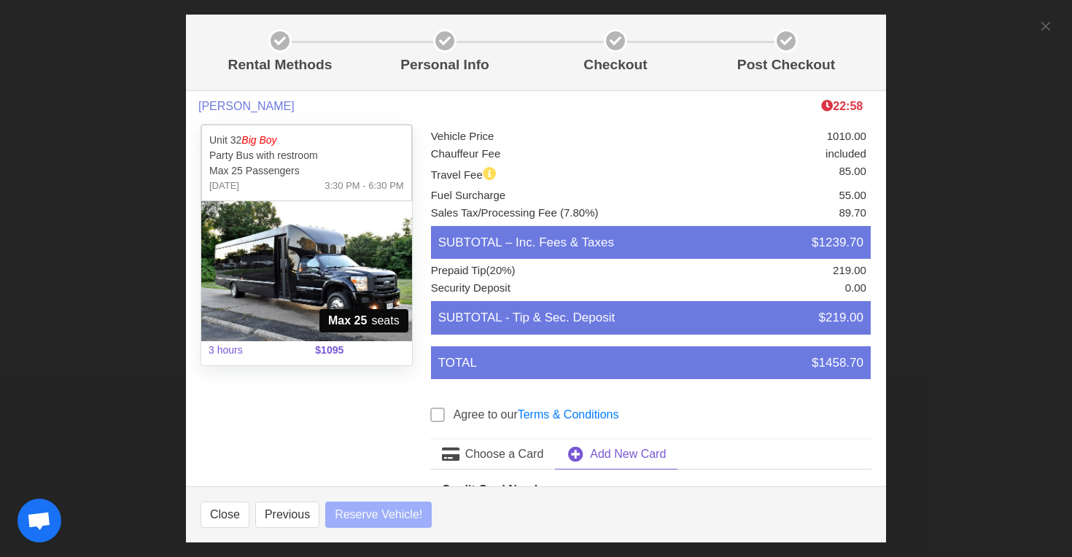
select select
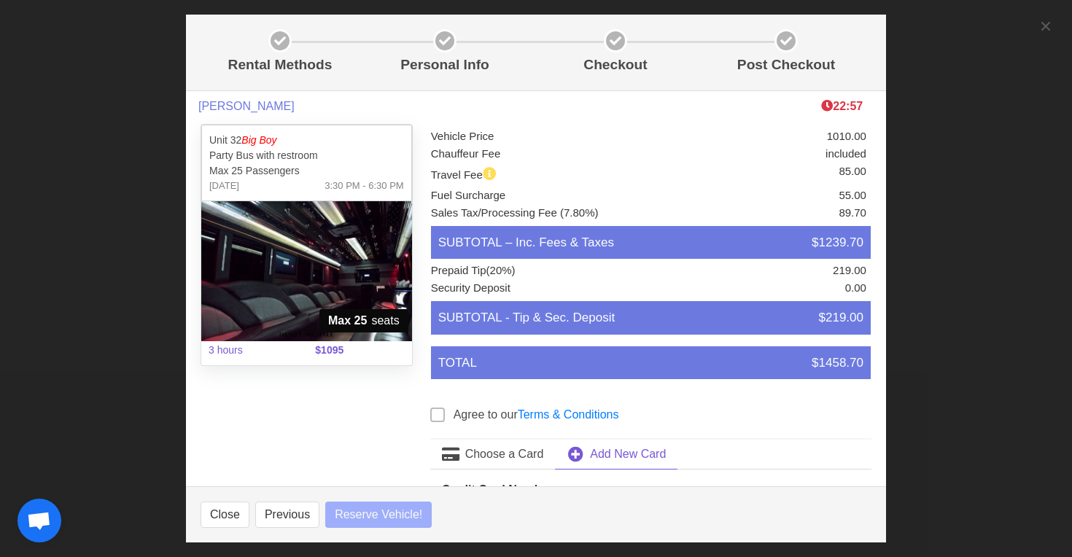
select select
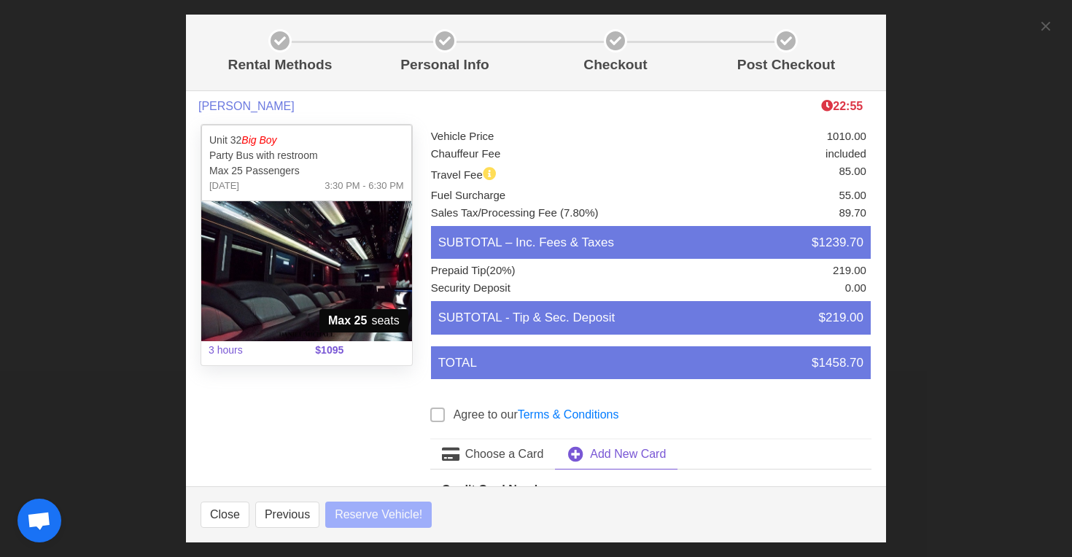
select select
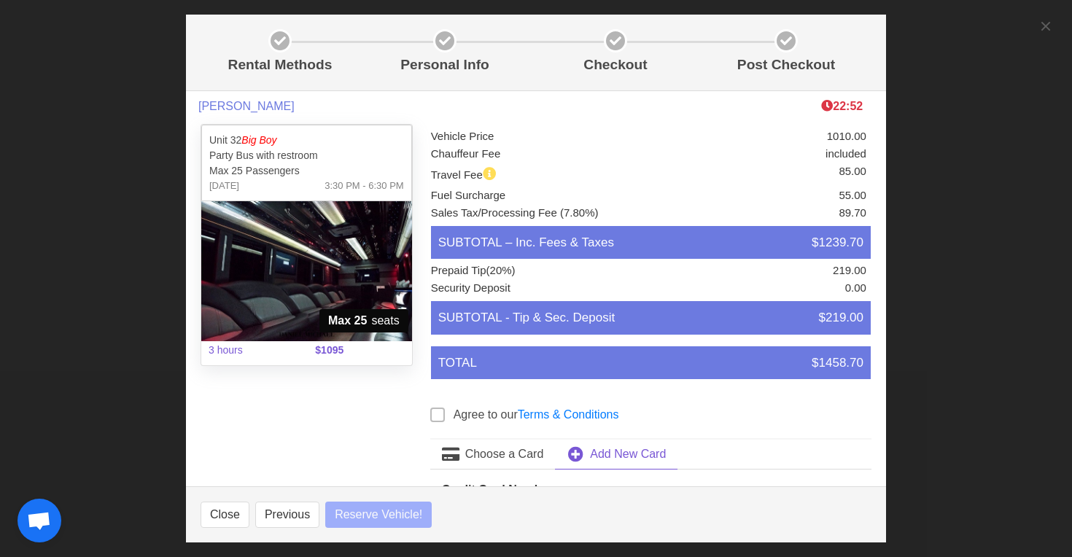
select select
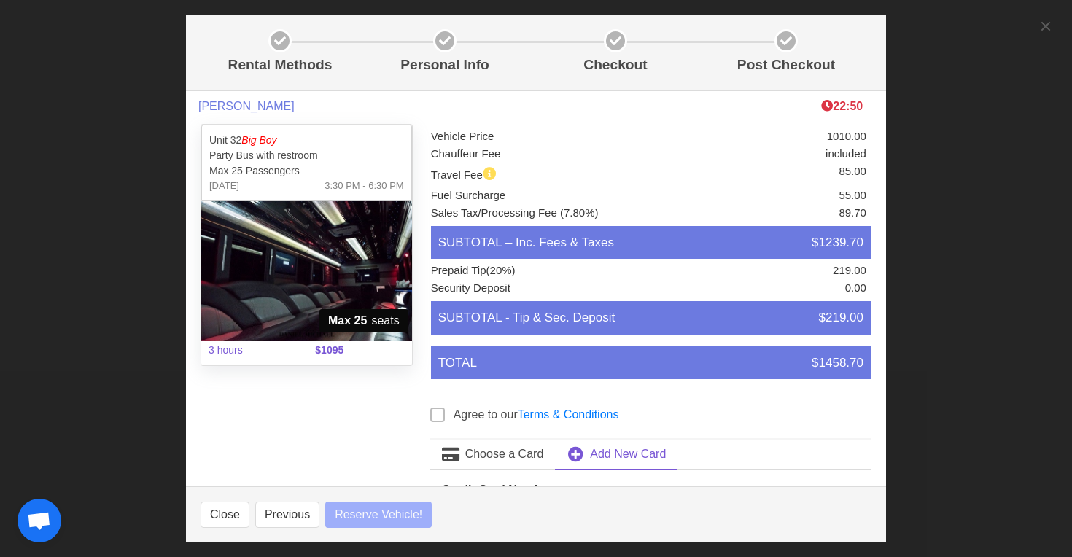
select select
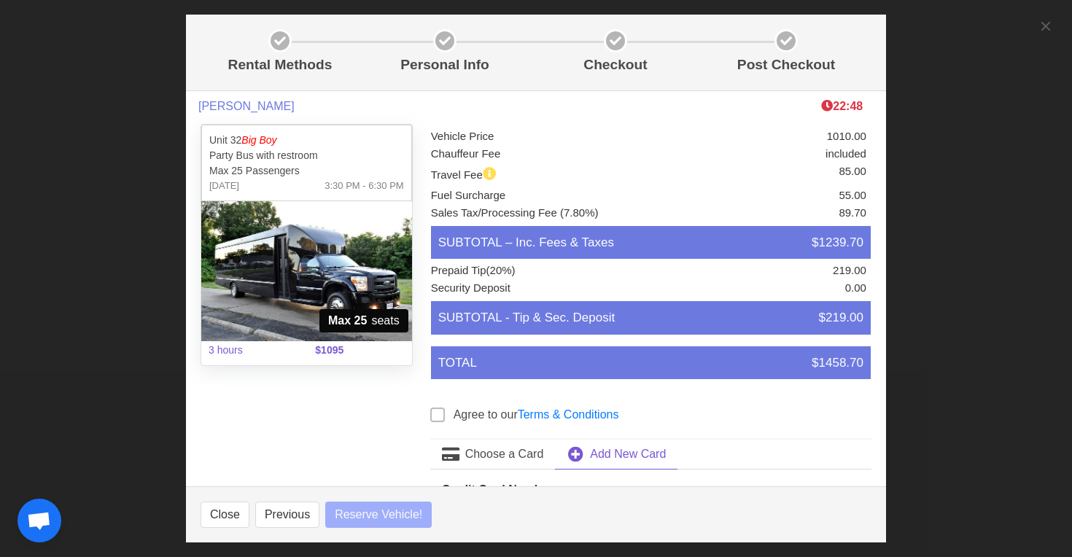
select select
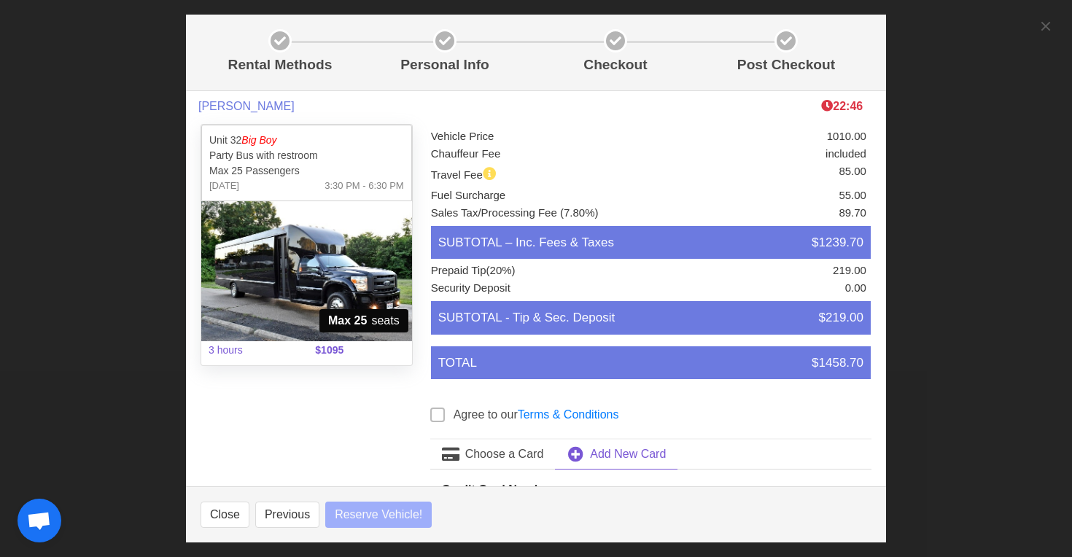
select select
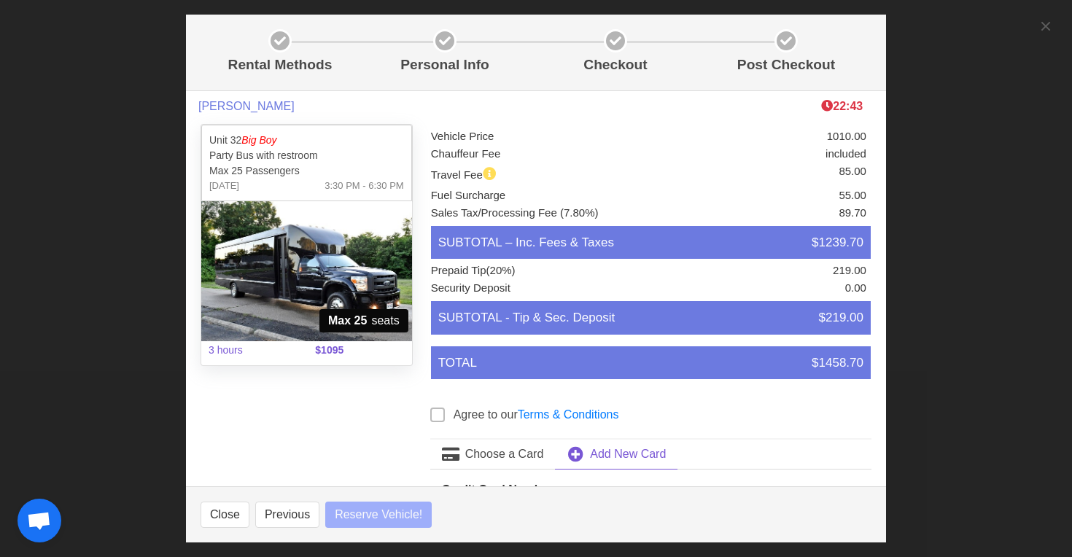
select select
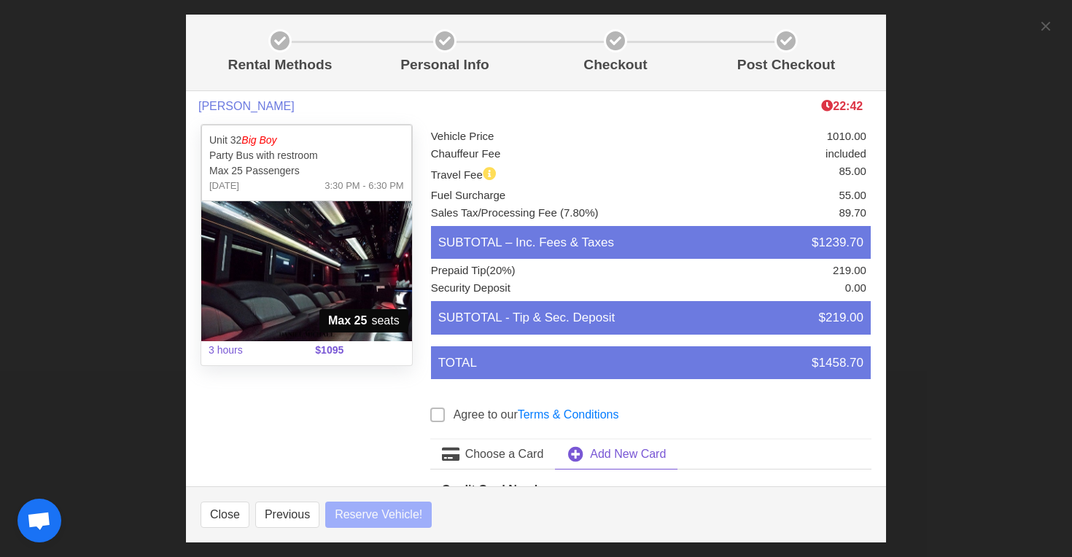
select select
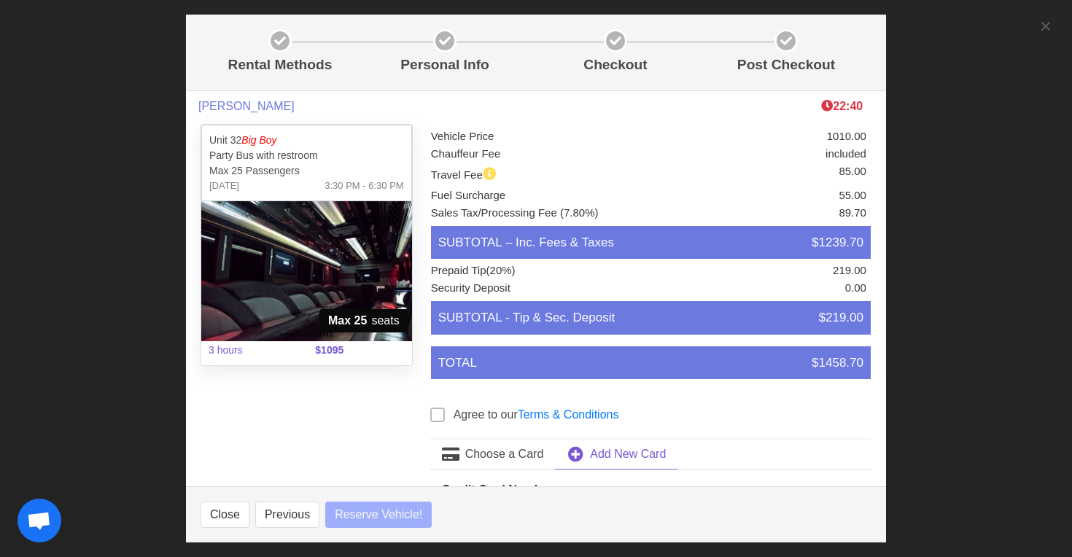
select select
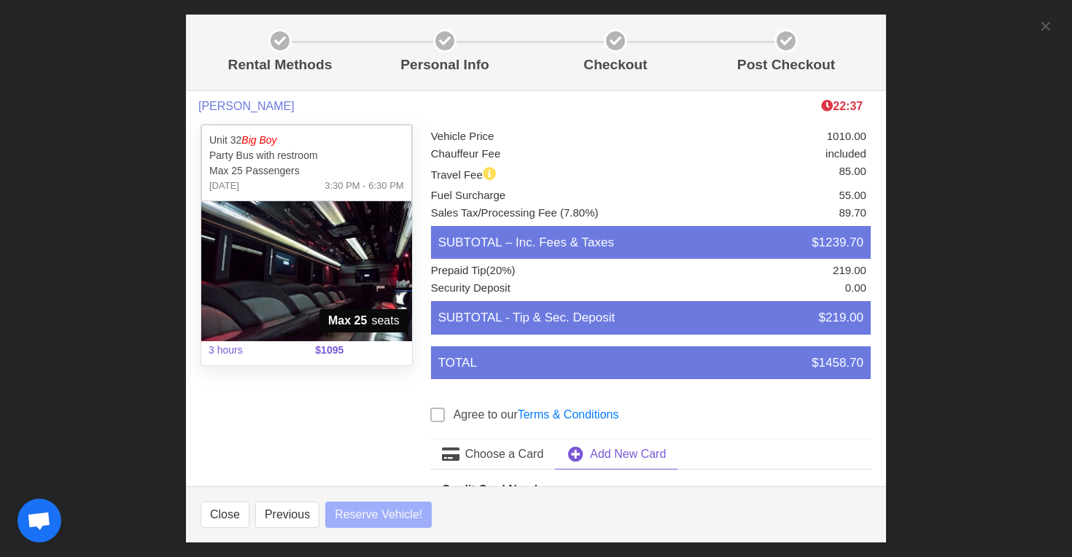
select select
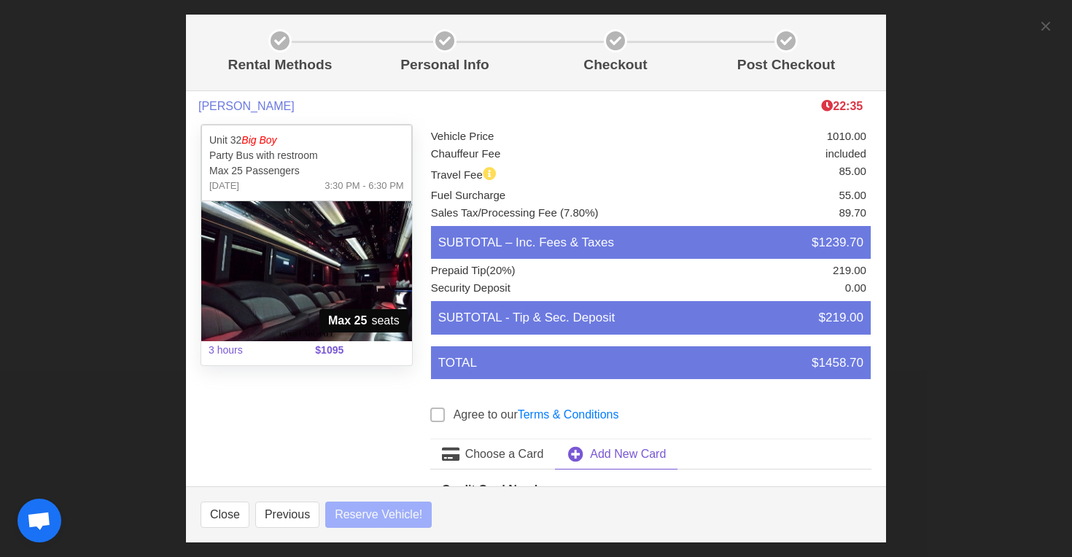
select select
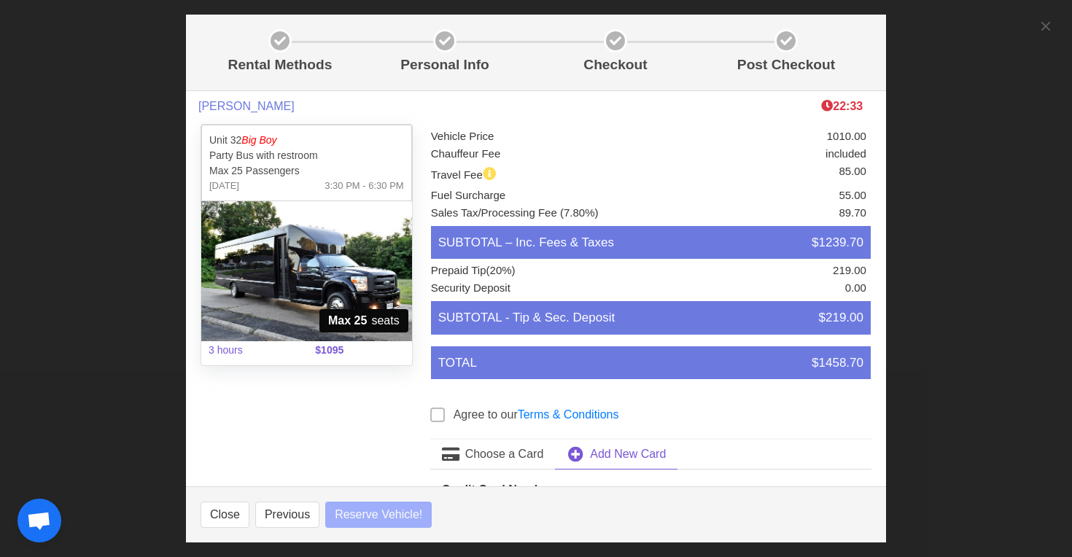
select select
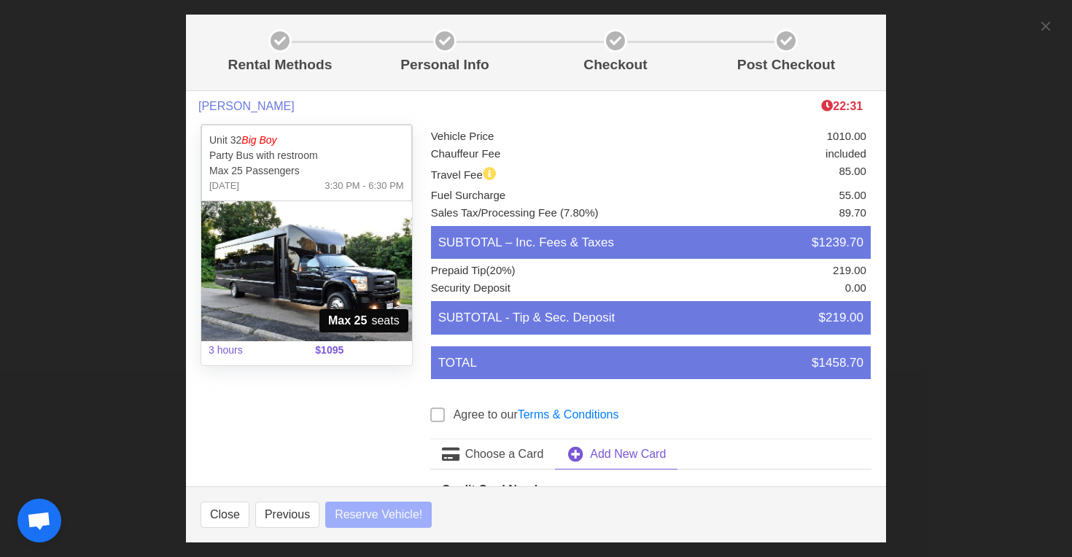
select select
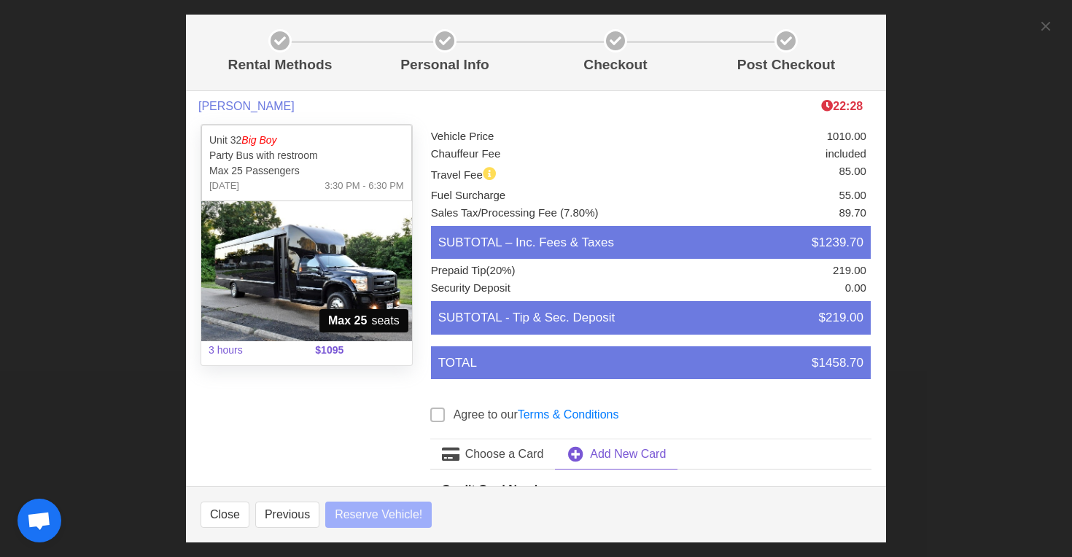
select select
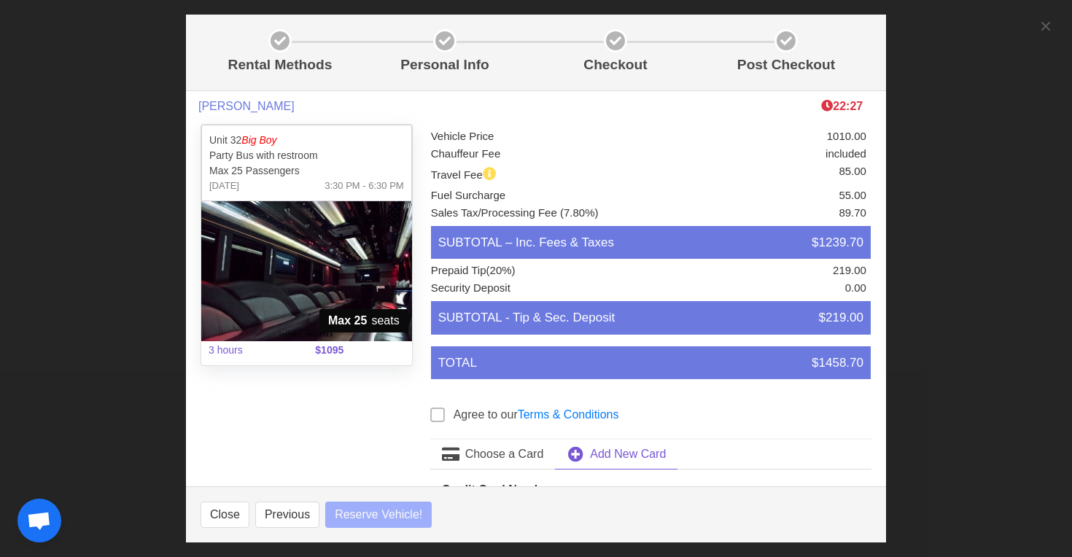
select select
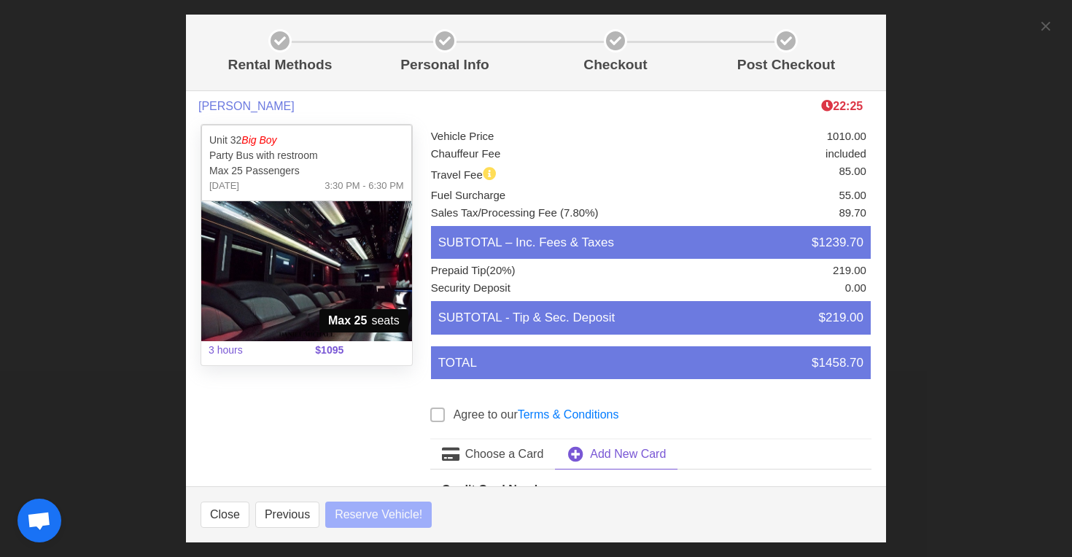
select select
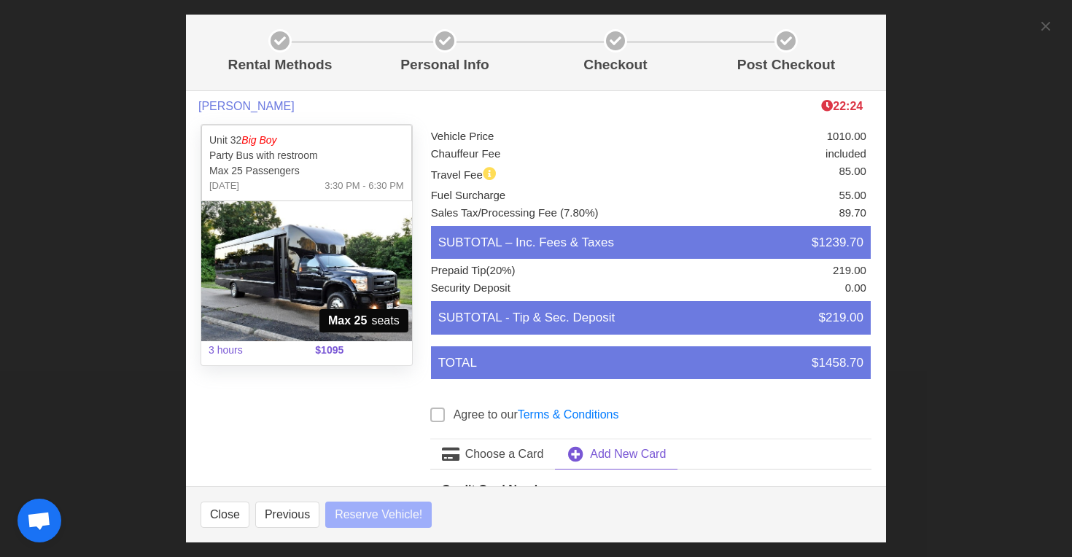
select select
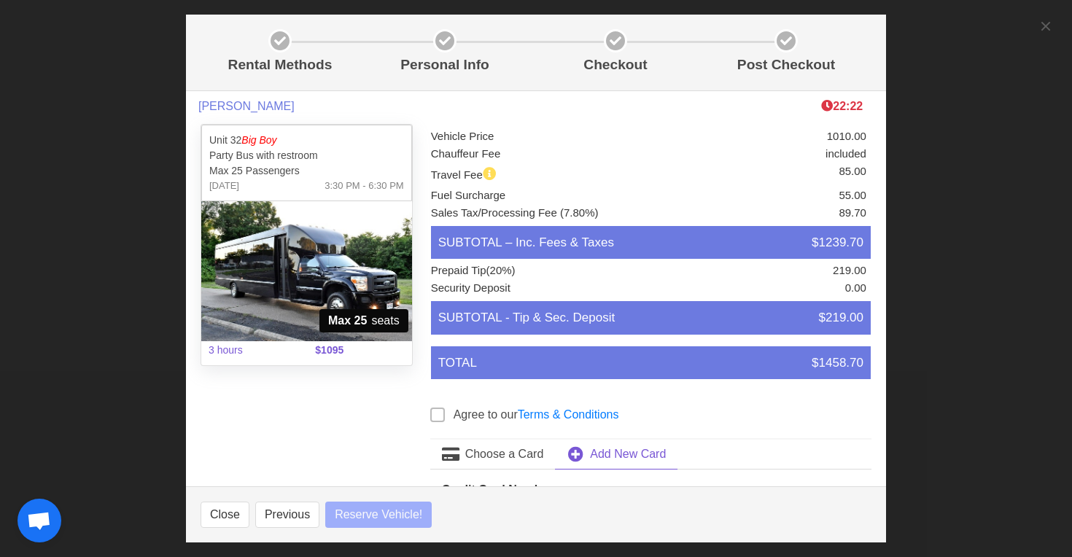
select select
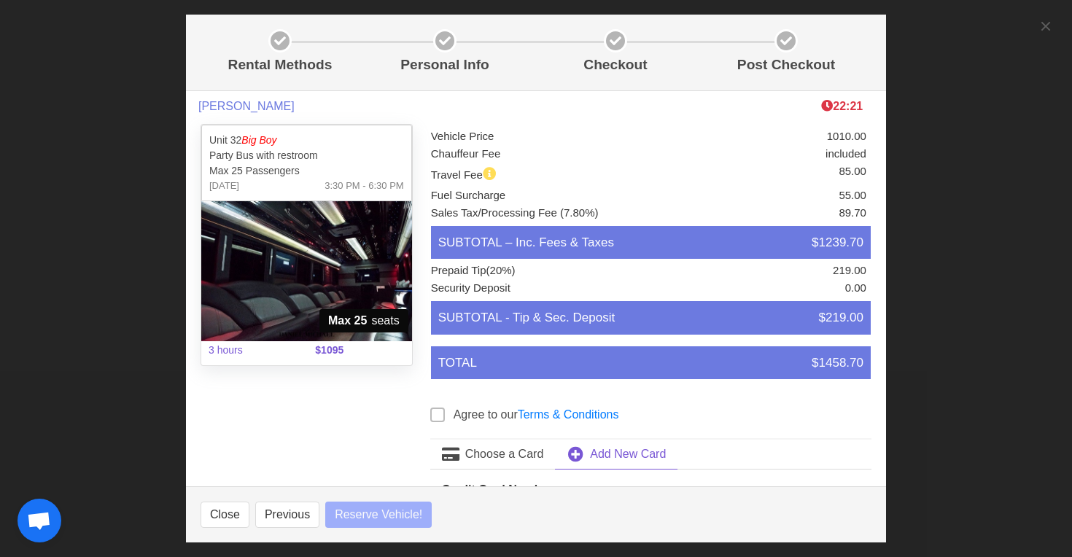
select select
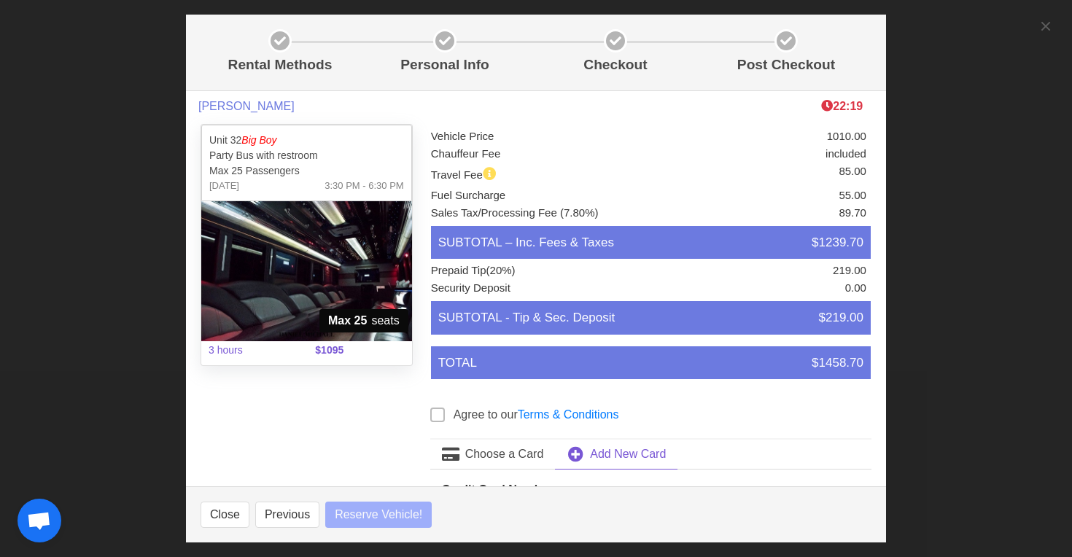
select select
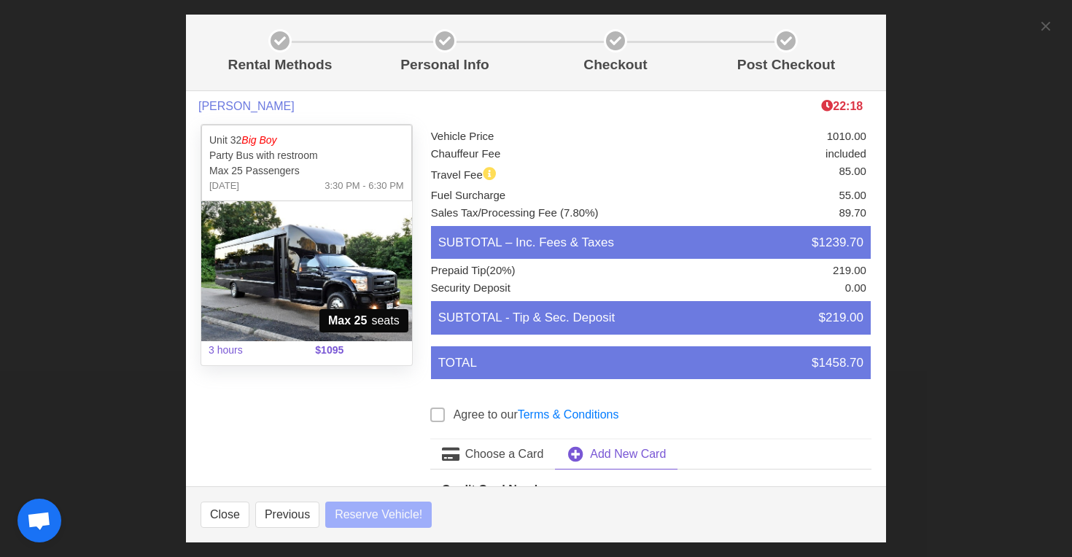
select select
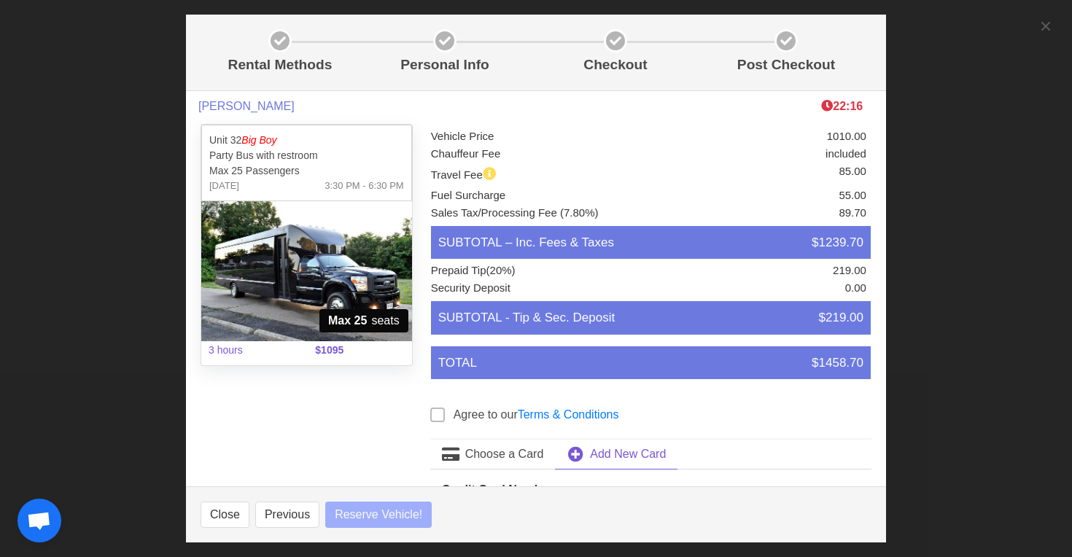
select select
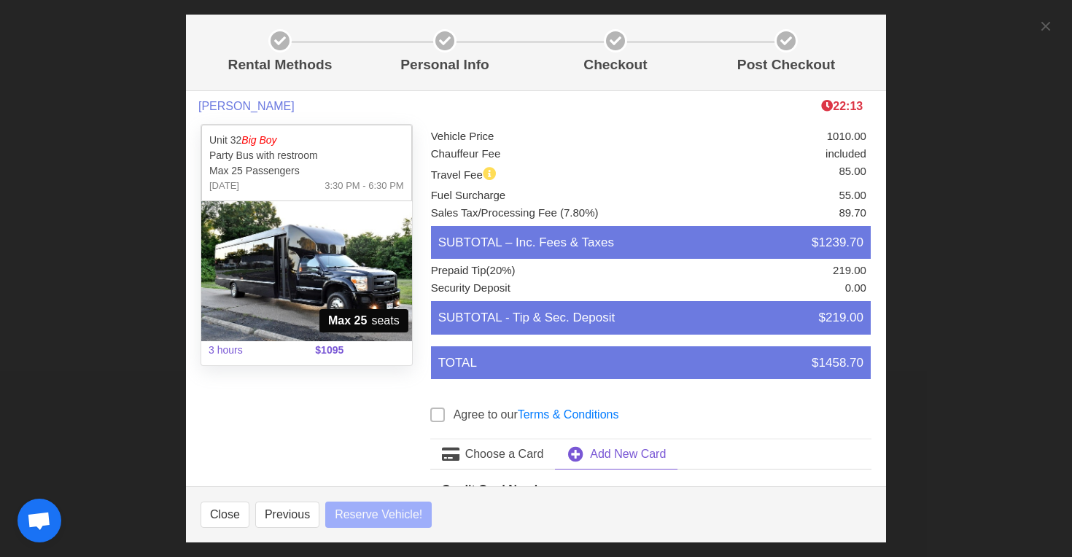
select select
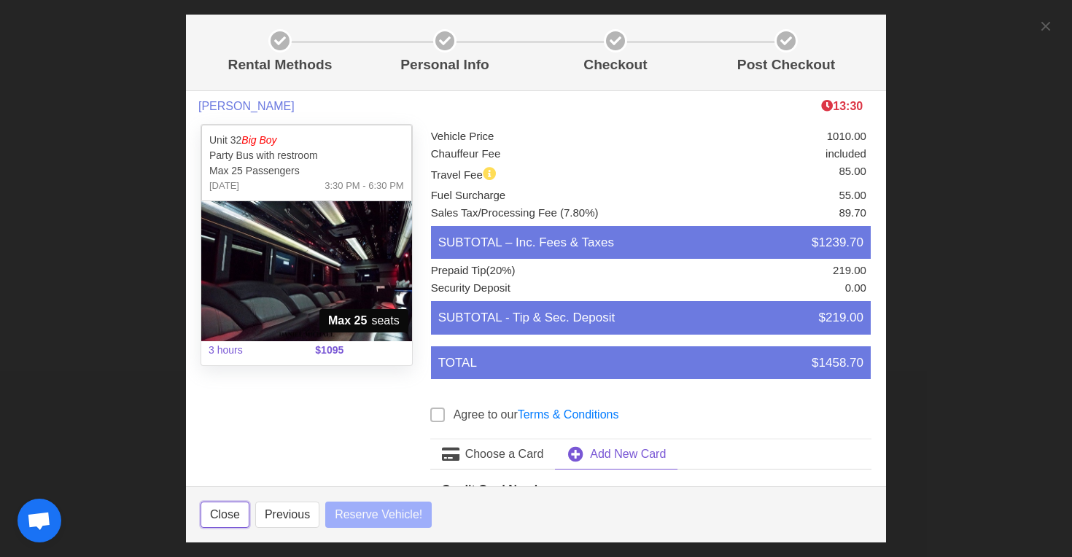
click at [233, 516] on button "Close" at bounding box center [225, 515] width 49 height 26
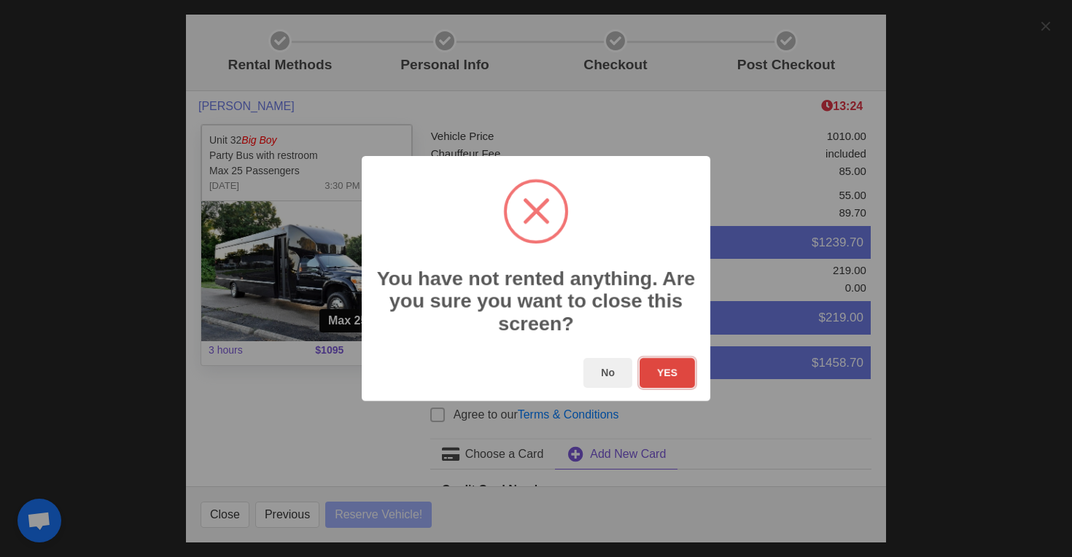
click at [668, 377] on button "YES" at bounding box center [667, 373] width 55 height 30
